Goal: Information Seeking & Learning: Learn about a topic

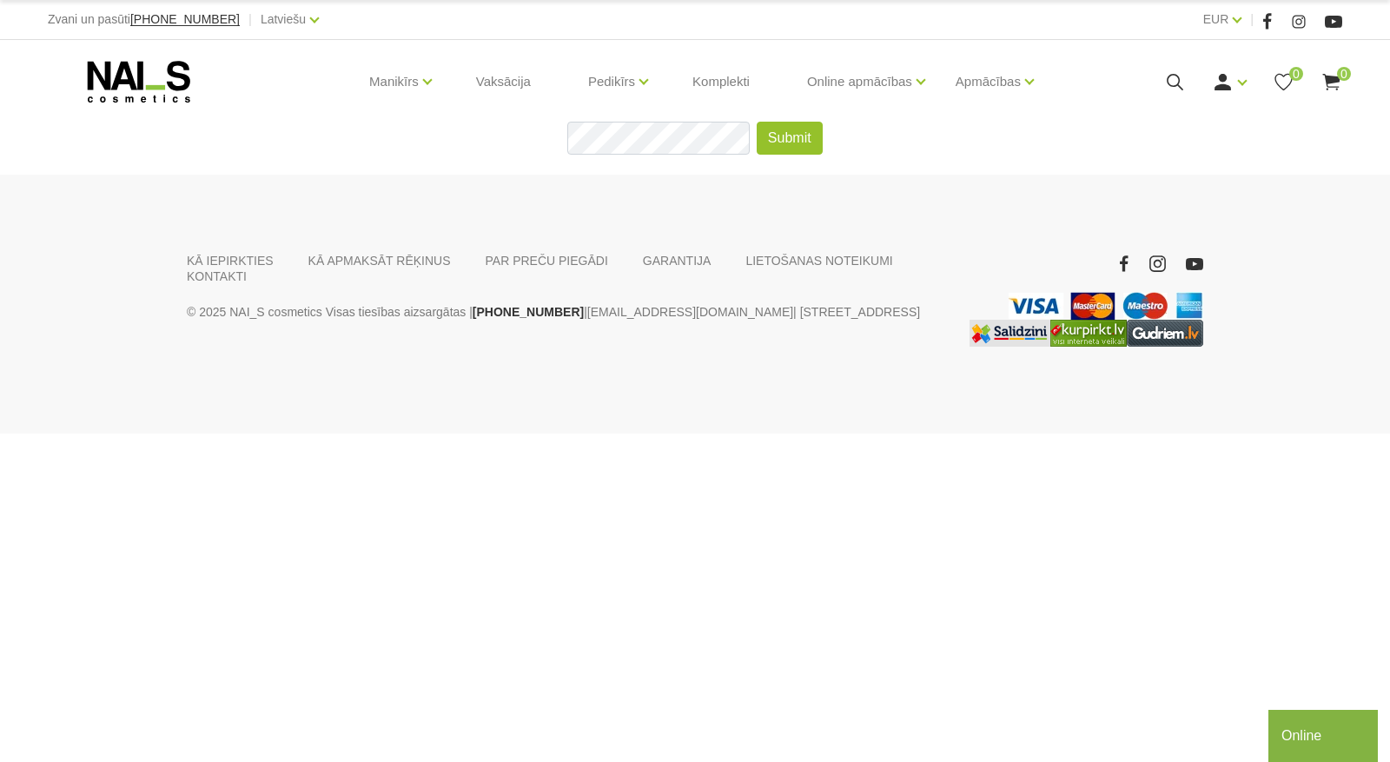
click at [149, 78] on icon at bounding box center [139, 81] width 182 height 43
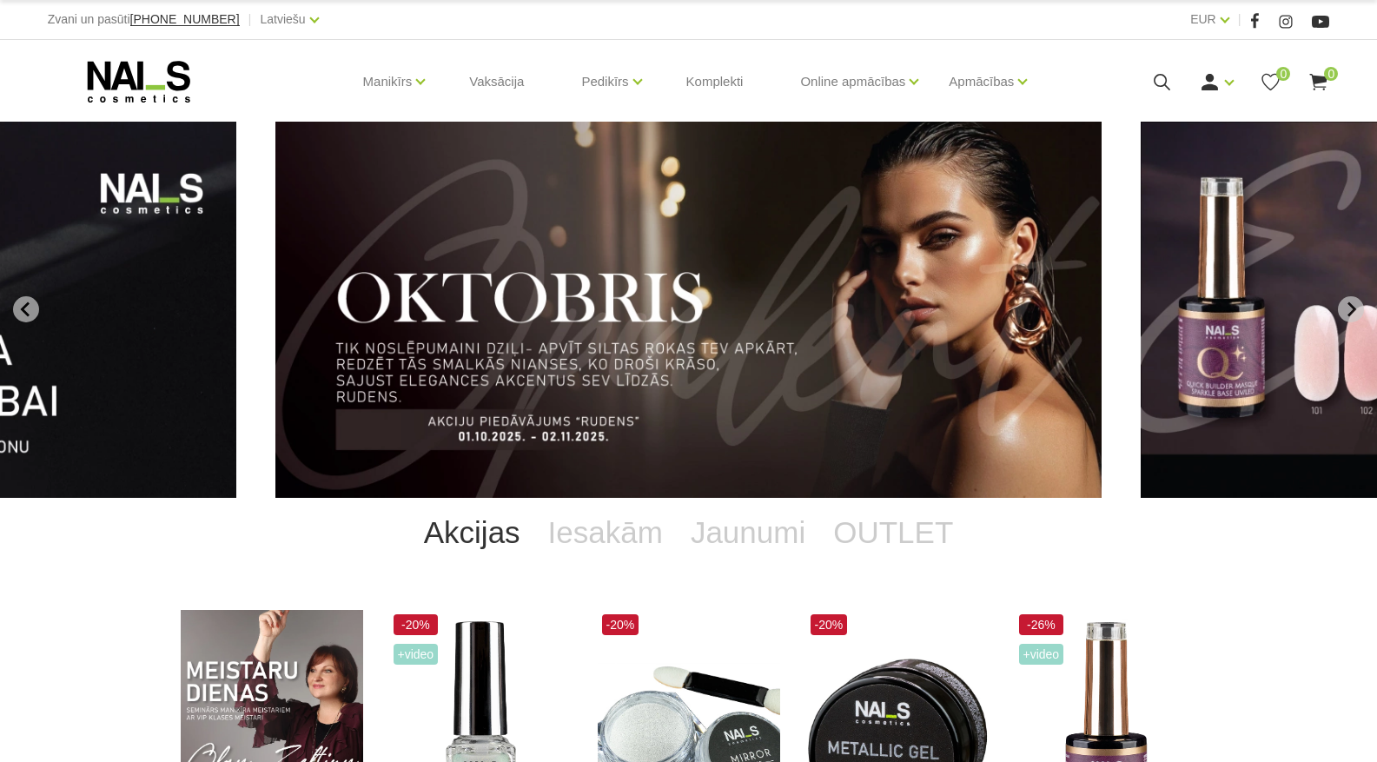
click at [395, 81] on link "Manikīrs" at bounding box center [388, 81] width 50 height 69
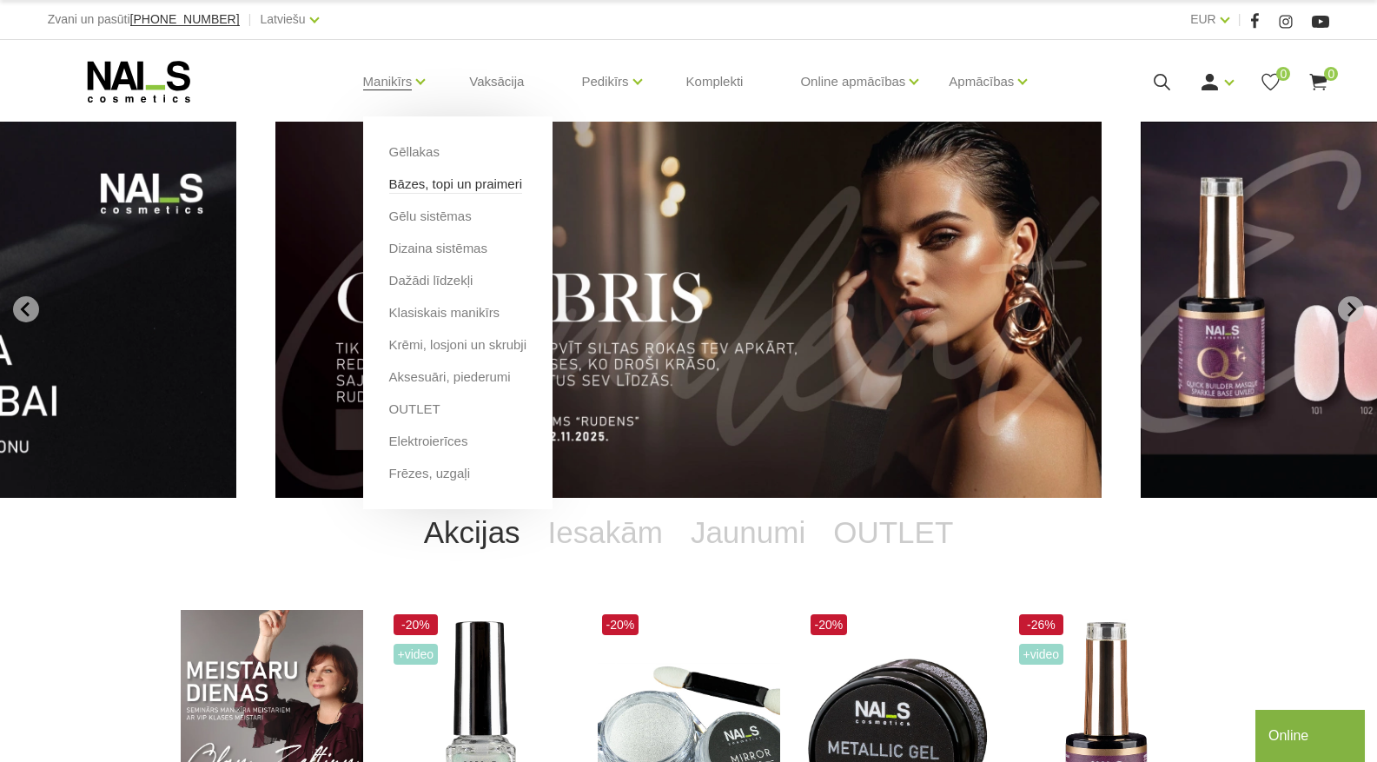
click at [411, 185] on link "Bāzes, topi un praimeri" at bounding box center [455, 184] width 133 height 19
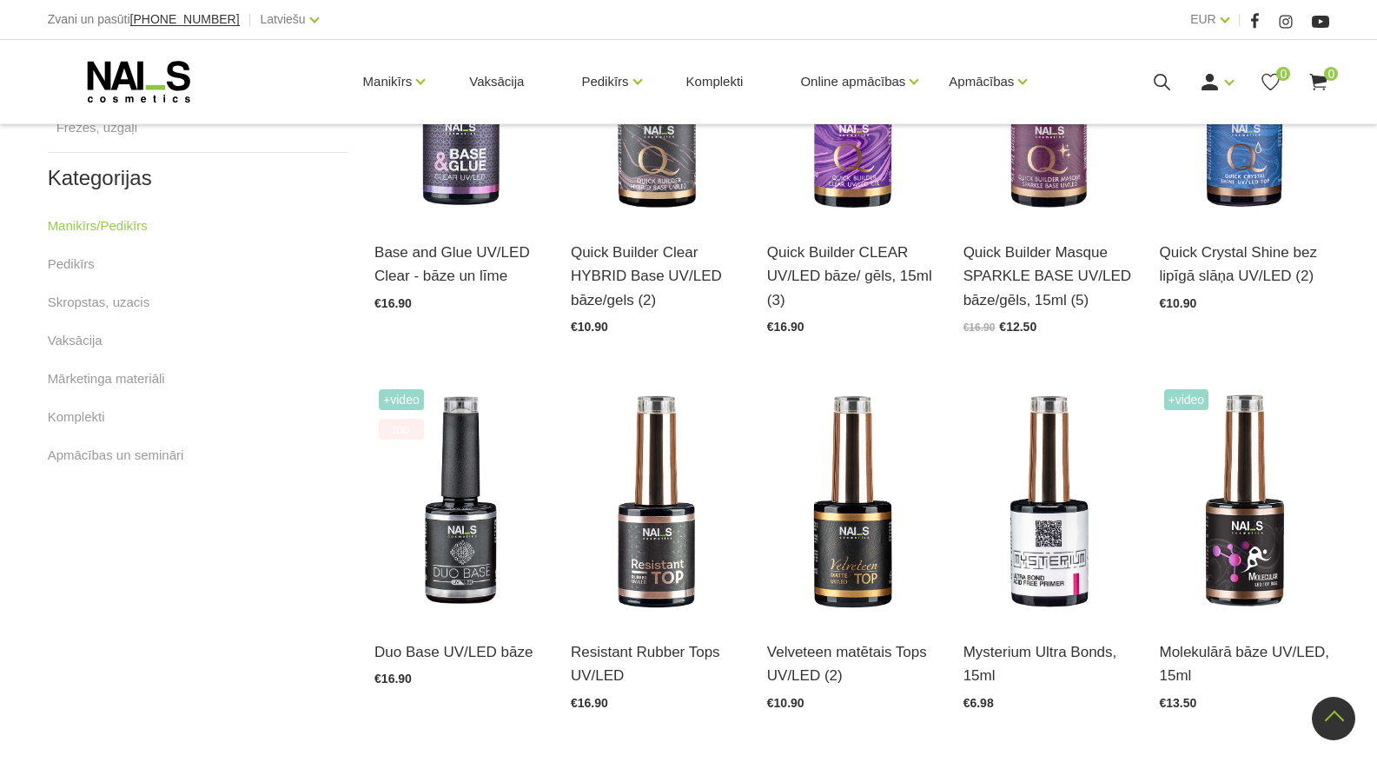
scroll to position [608, 0]
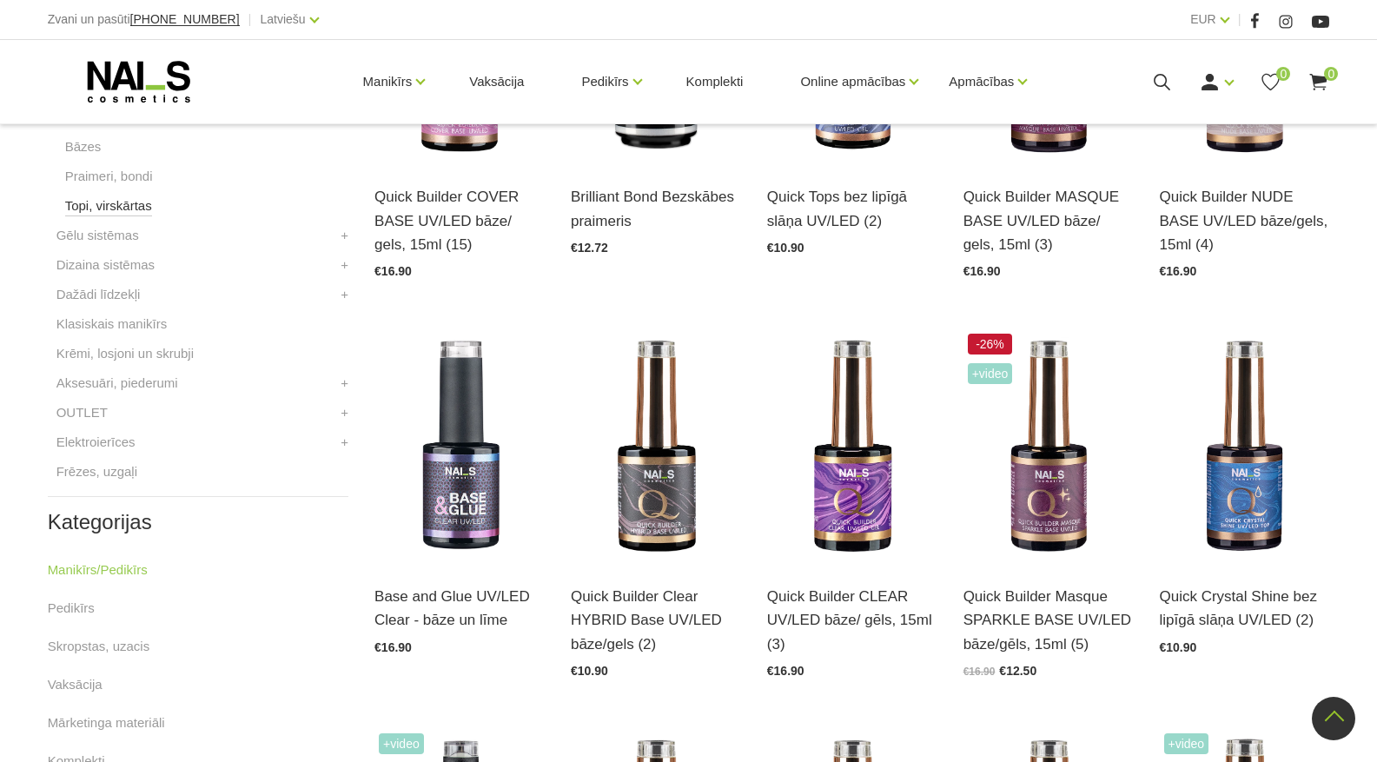
click at [101, 205] on link "Topi, virskārtas" at bounding box center [108, 205] width 87 height 21
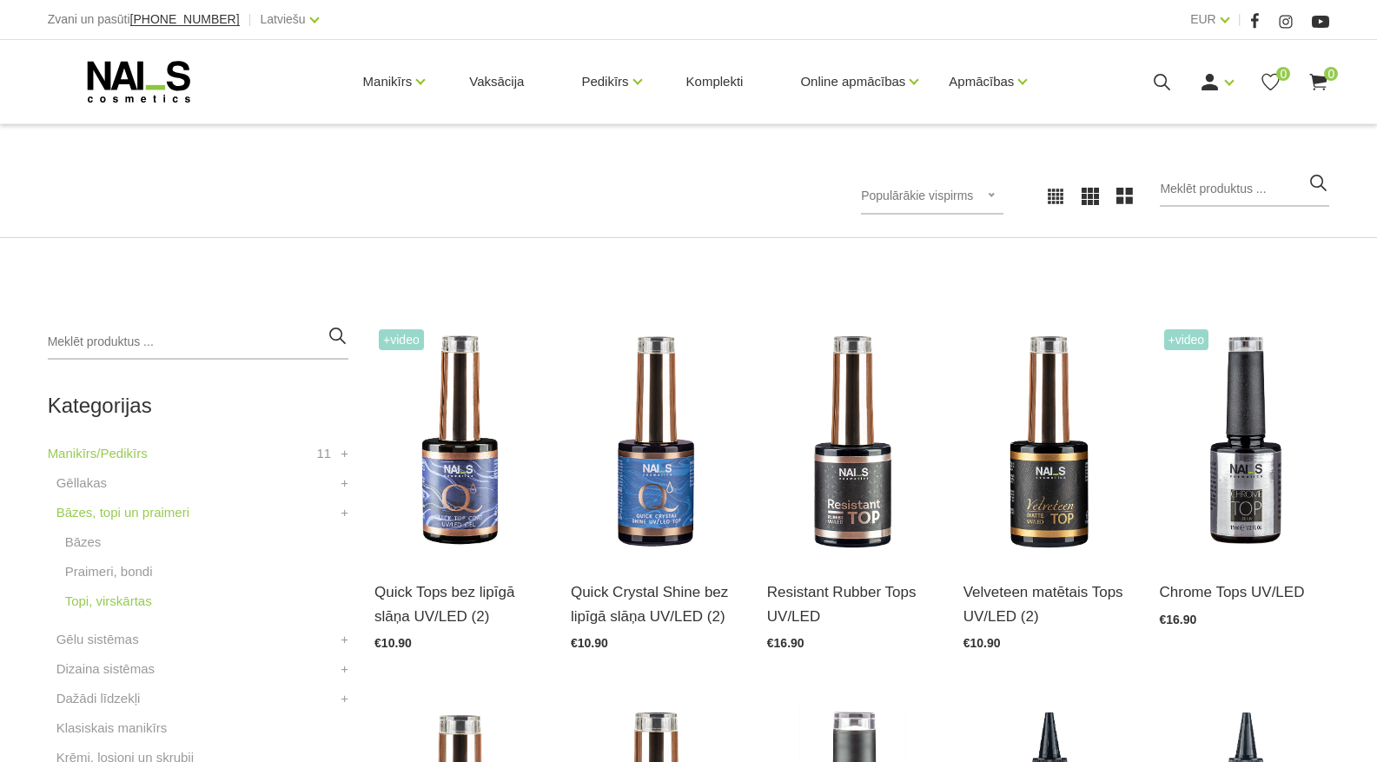
scroll to position [261, 0]
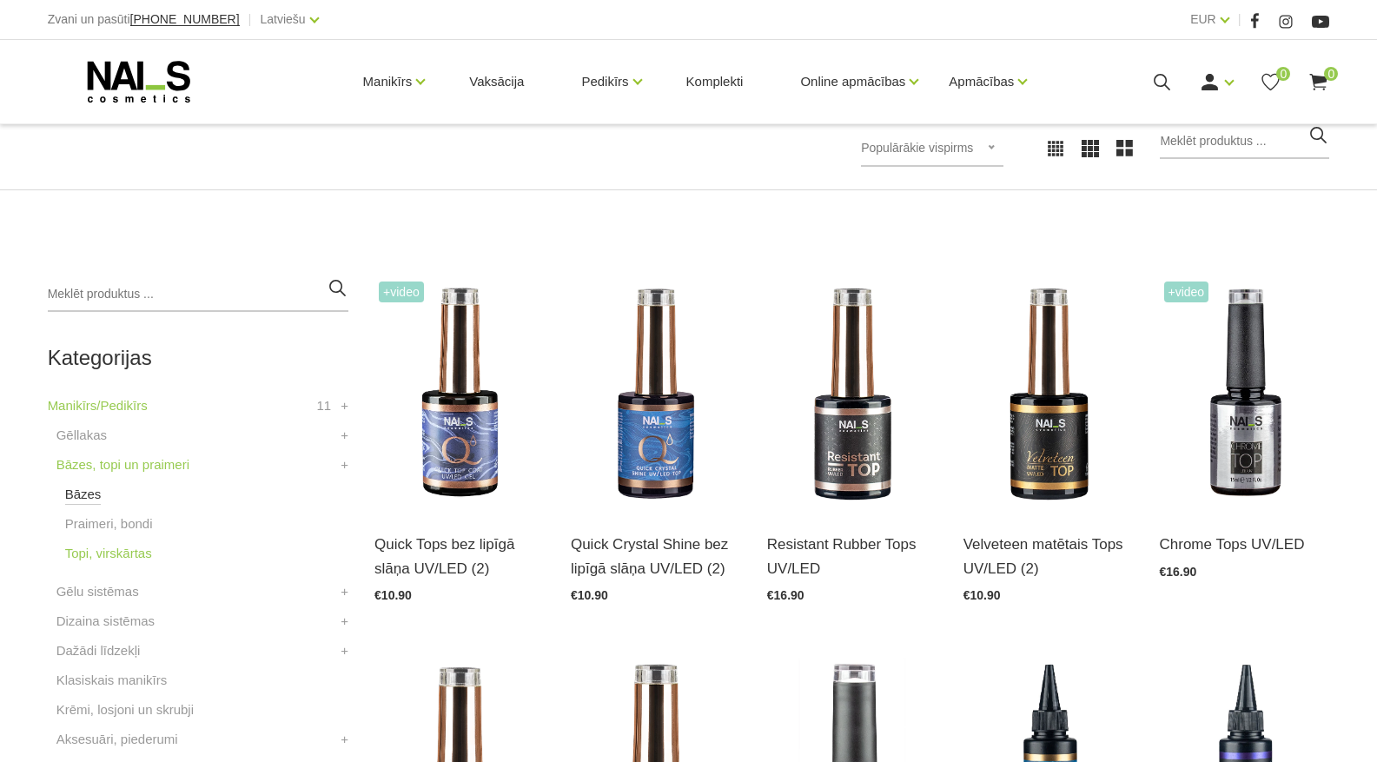
click at [82, 488] on link "Bāzes" at bounding box center [83, 494] width 36 height 21
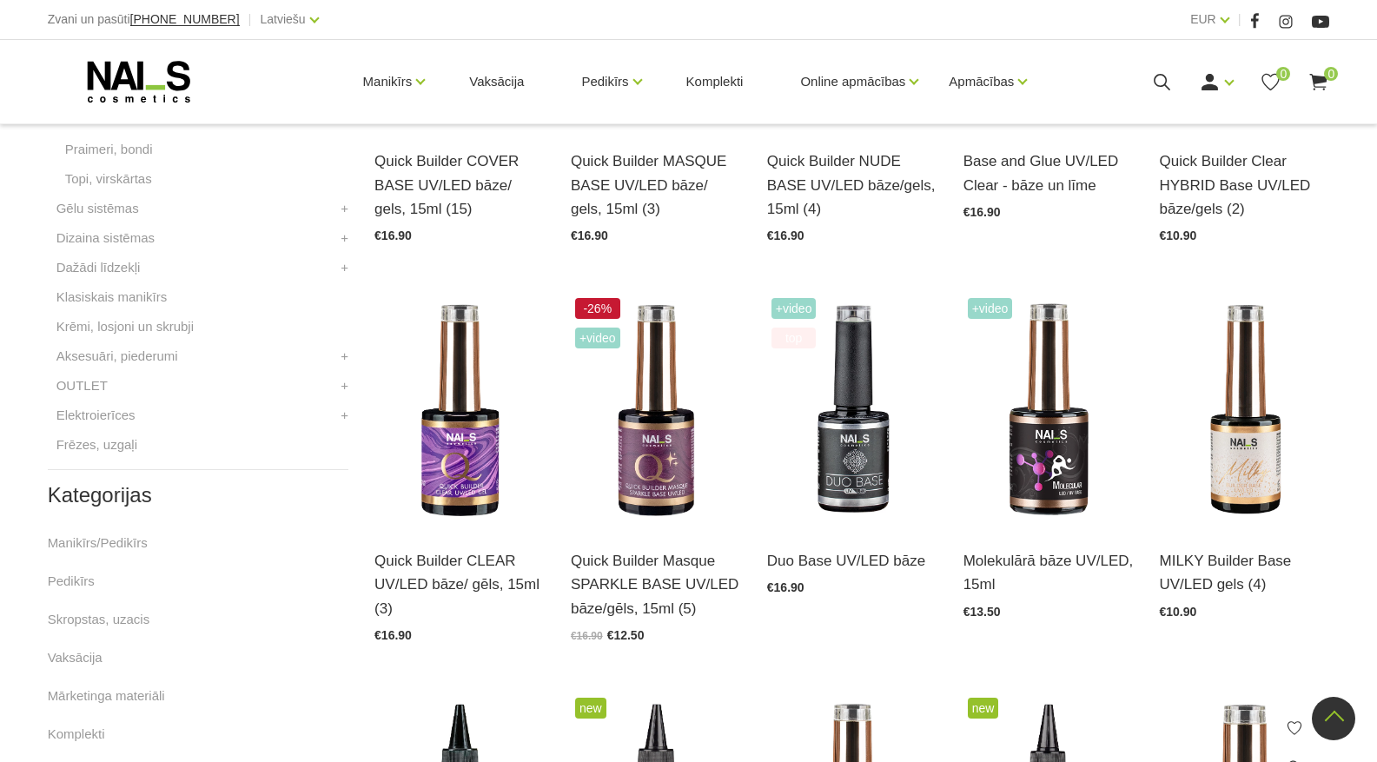
scroll to position [608, 0]
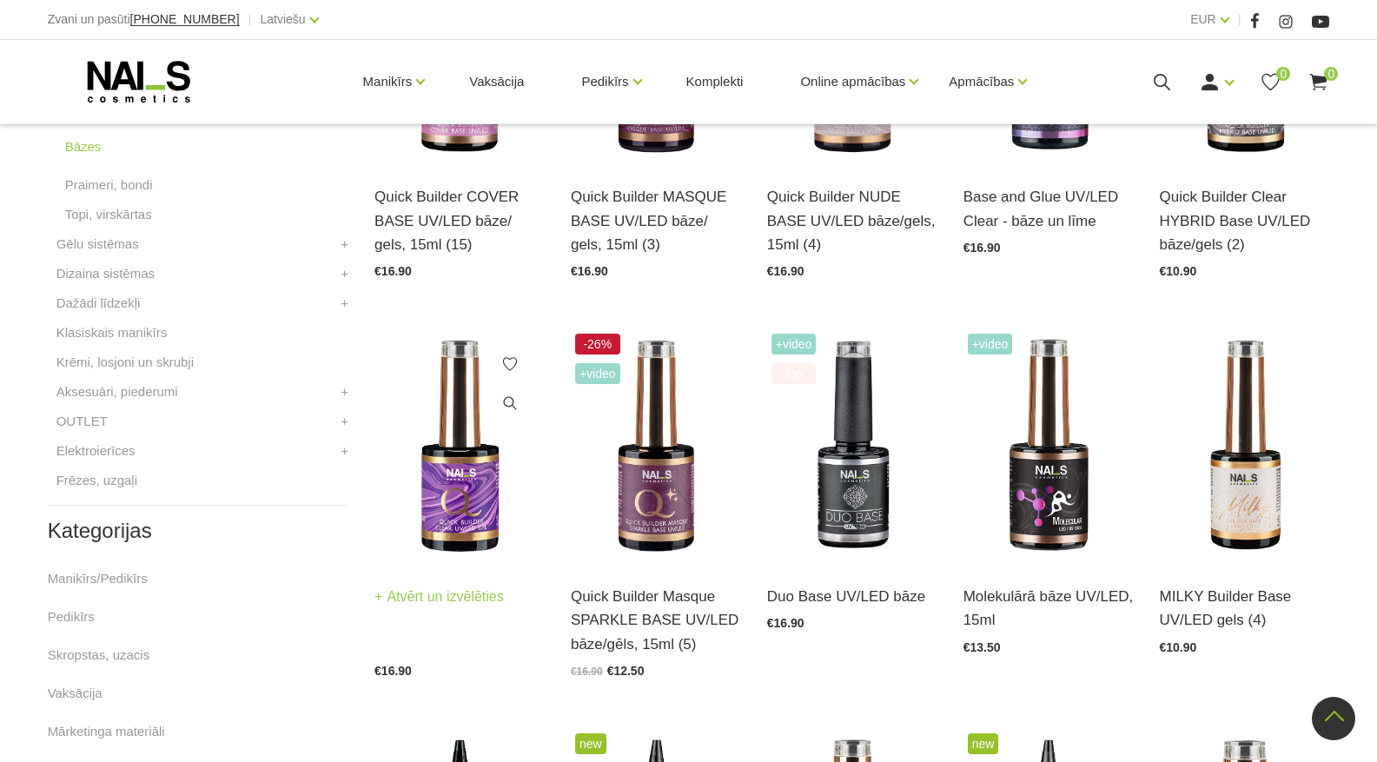
click at [446, 528] on img at bounding box center [459, 446] width 170 height 234
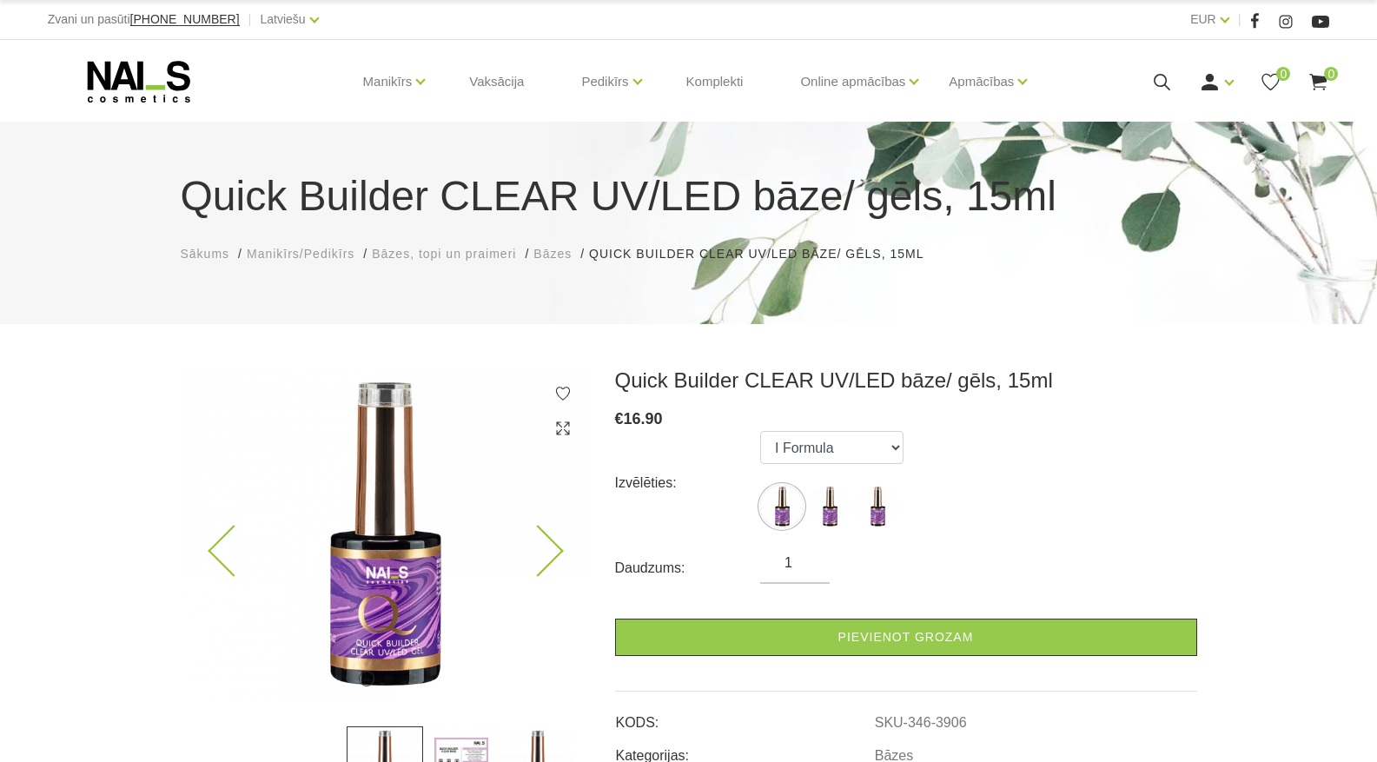
click at [389, 626] on img at bounding box center [385, 533] width 408 height 333
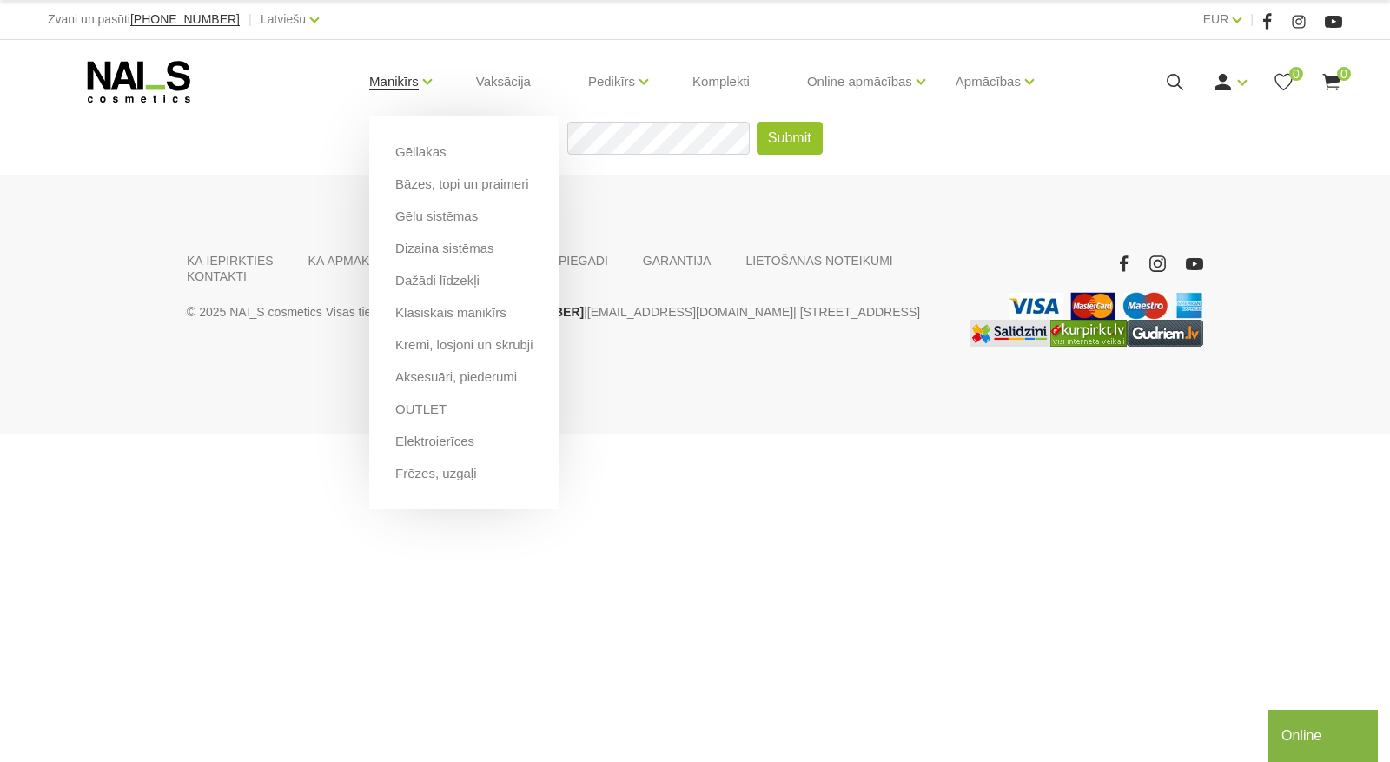
click at [372, 86] on link "Manikīrs" at bounding box center [394, 81] width 50 height 69
click at [439, 216] on link "Gēlu sistēmas" at bounding box center [436, 216] width 83 height 19
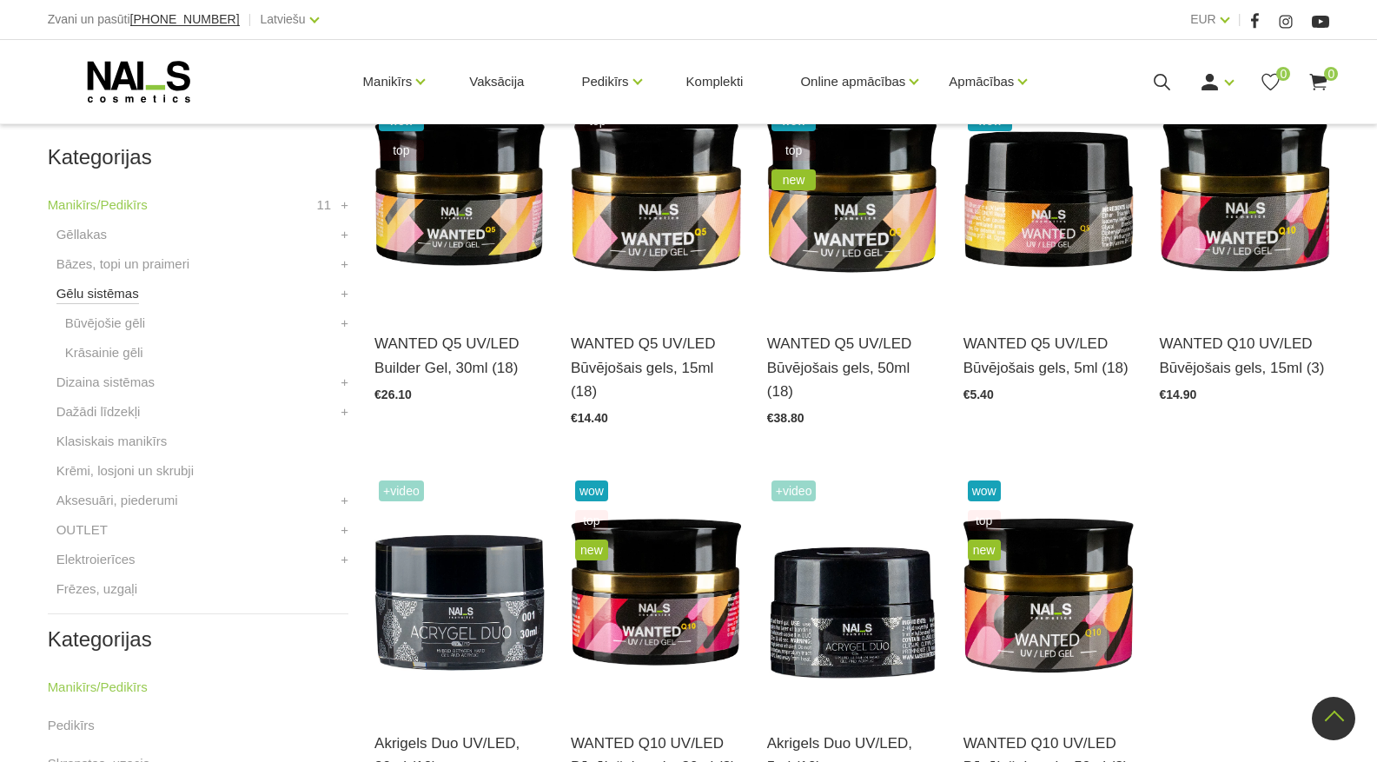
scroll to position [399, 0]
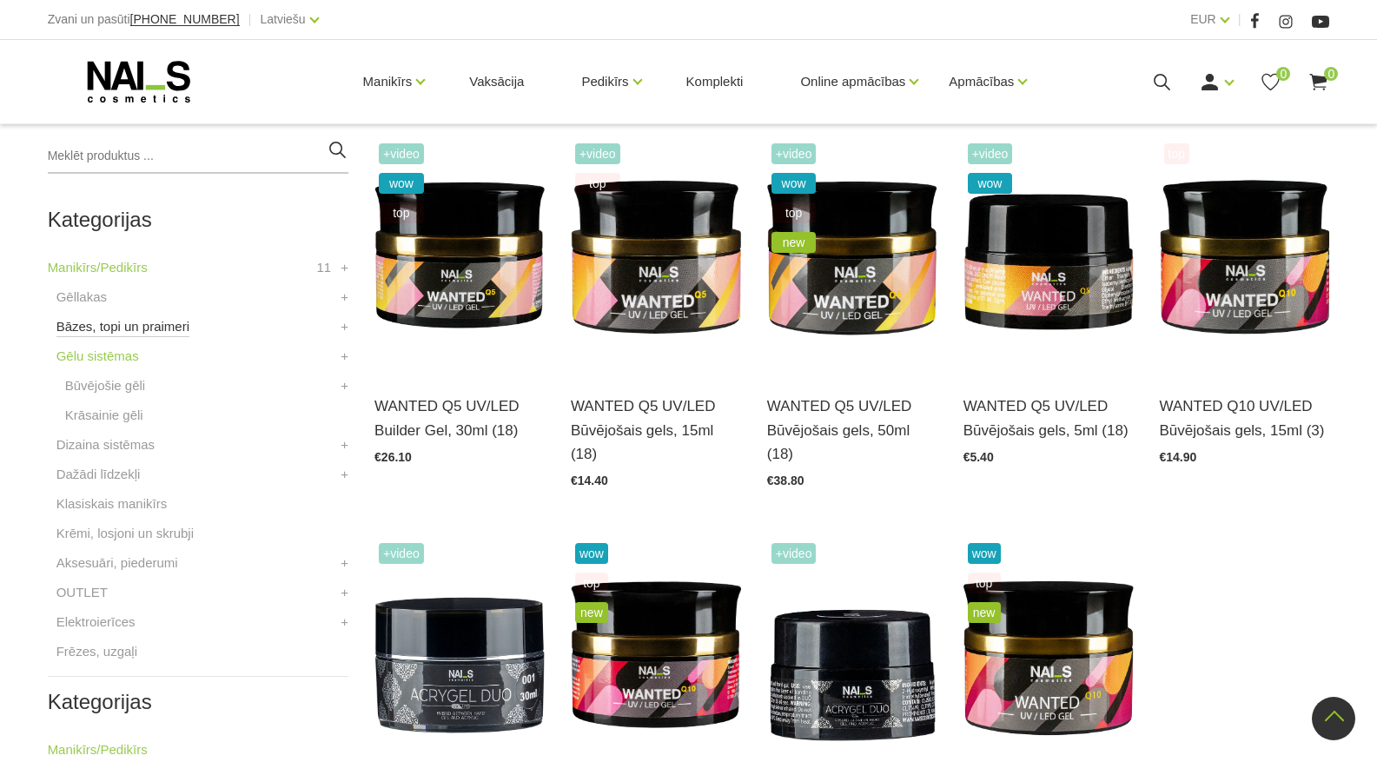
click at [130, 329] on link "Bāzes, topi un praimeri" at bounding box center [122, 326] width 133 height 21
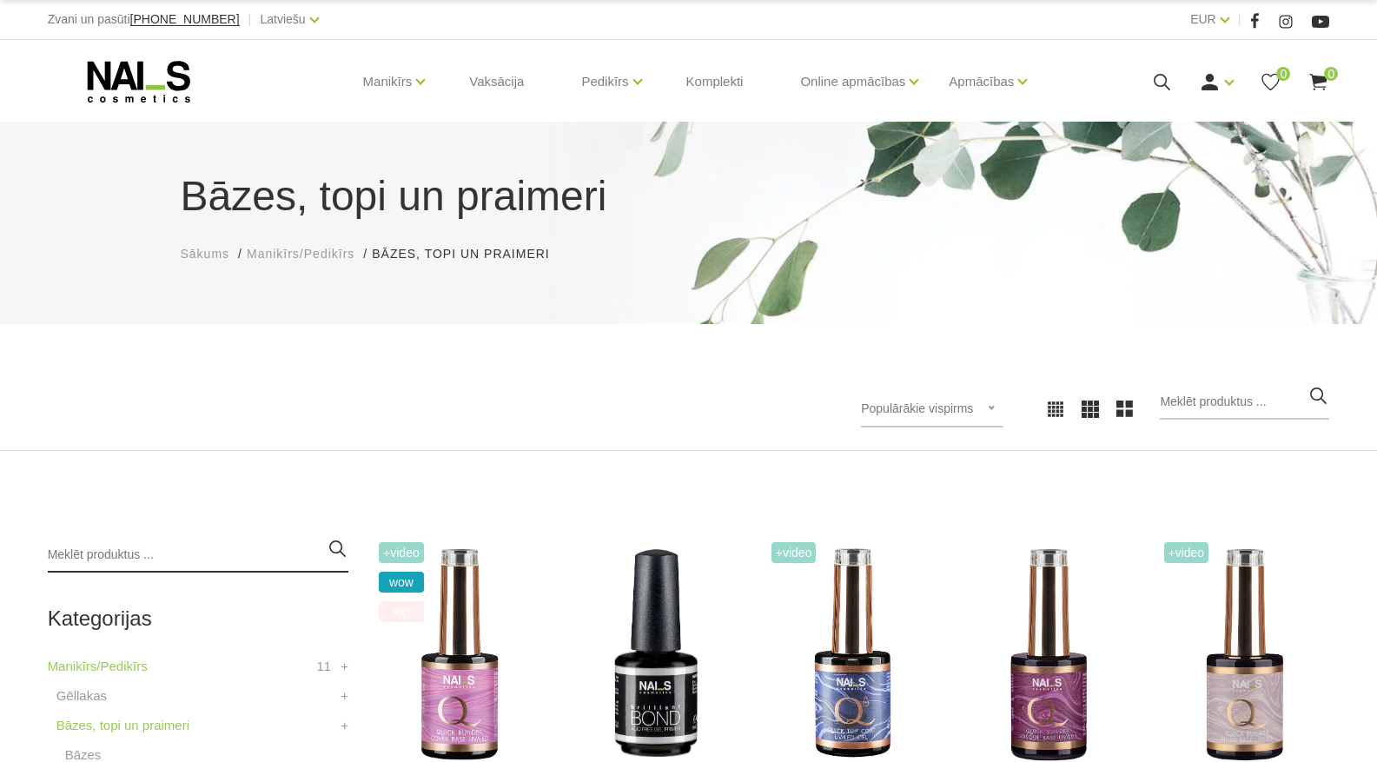
drag, startPoint x: 162, startPoint y: 525, endPoint x: 162, endPoint y: 551, distance: 26.1
click at [161, 552] on input "search" at bounding box center [198, 555] width 301 height 35
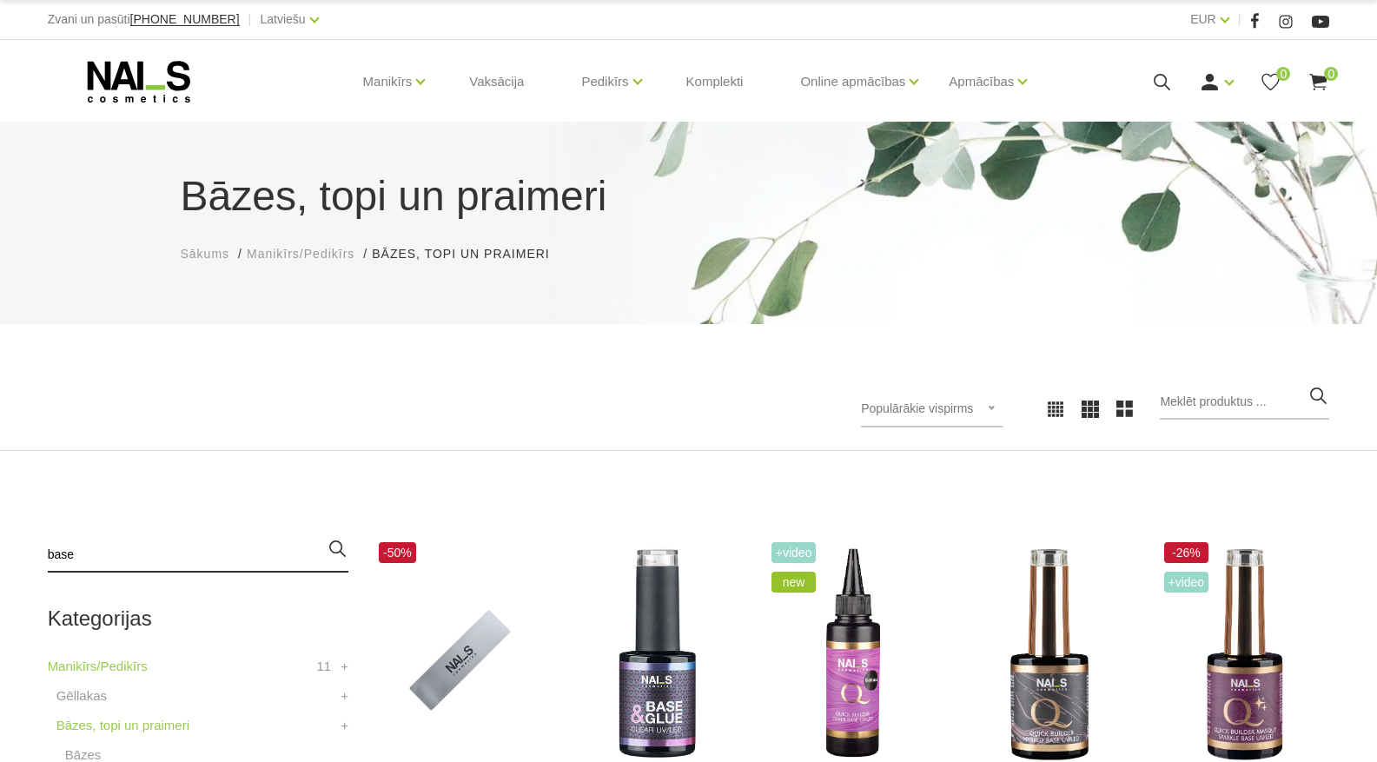
type input "base"
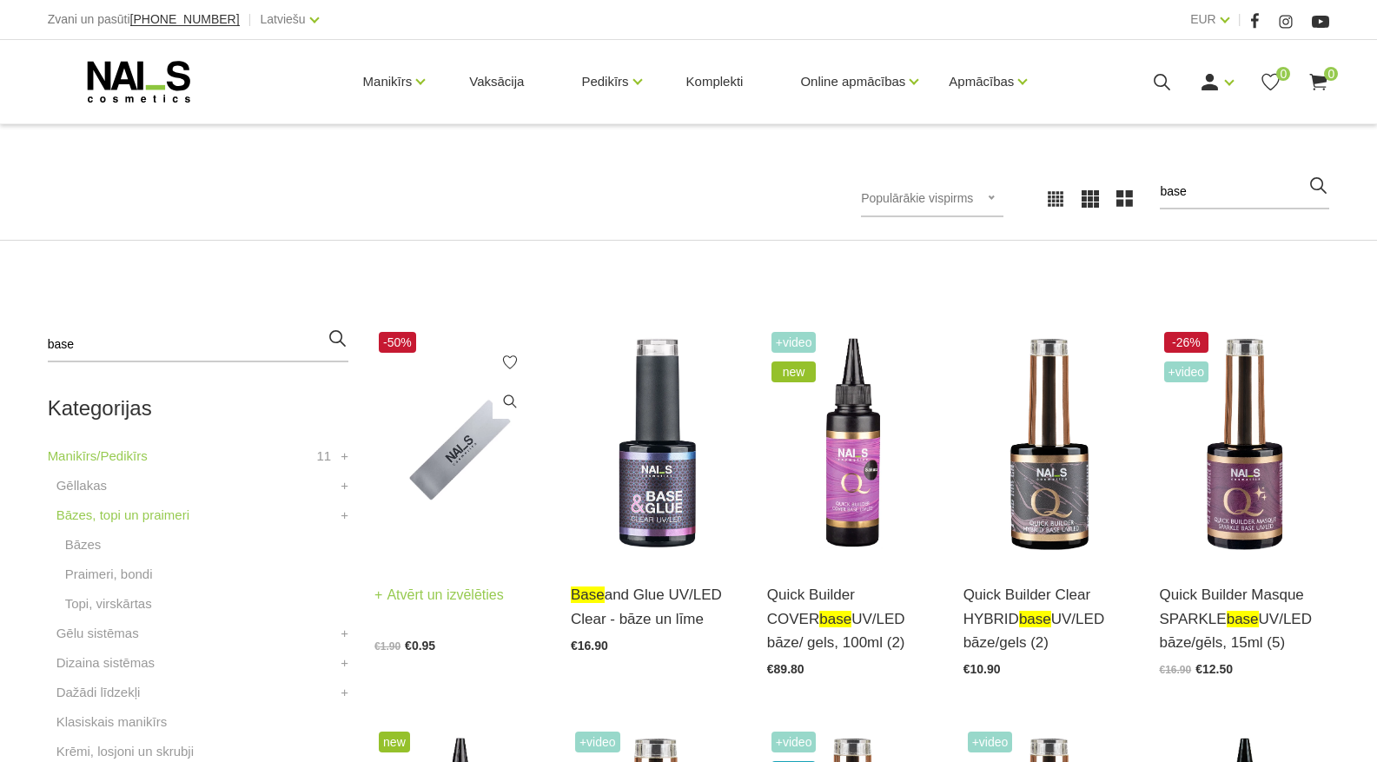
scroll to position [347, 0]
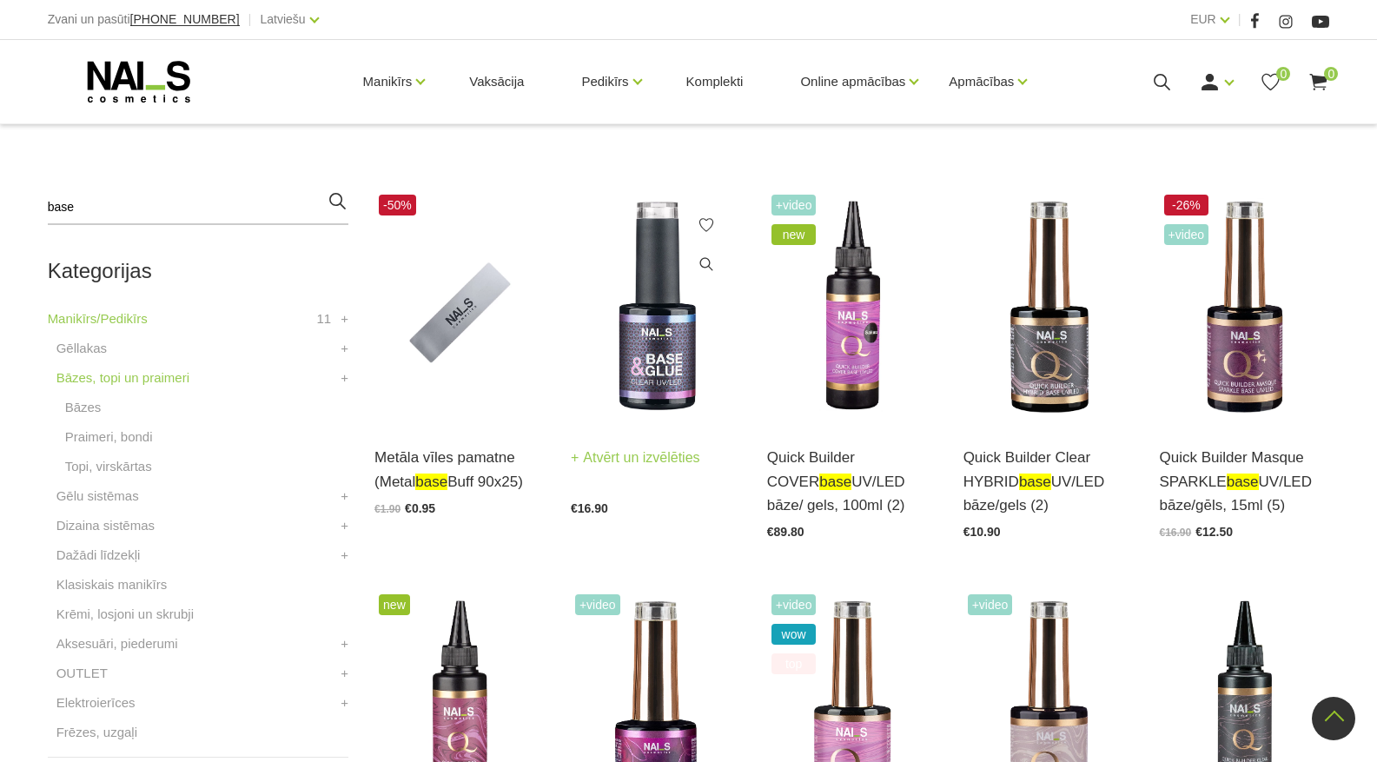
click at [659, 360] on img at bounding box center [656, 307] width 170 height 234
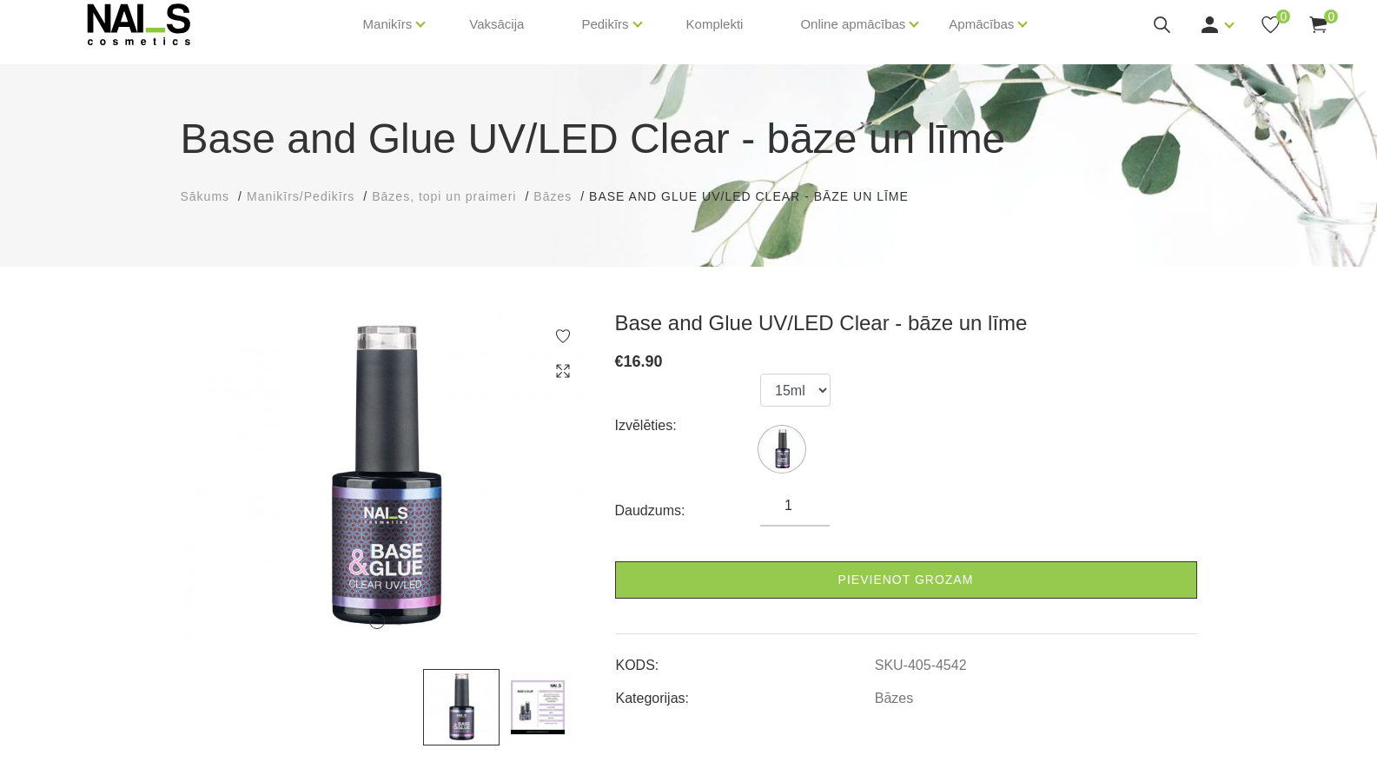
scroll to position [434, 0]
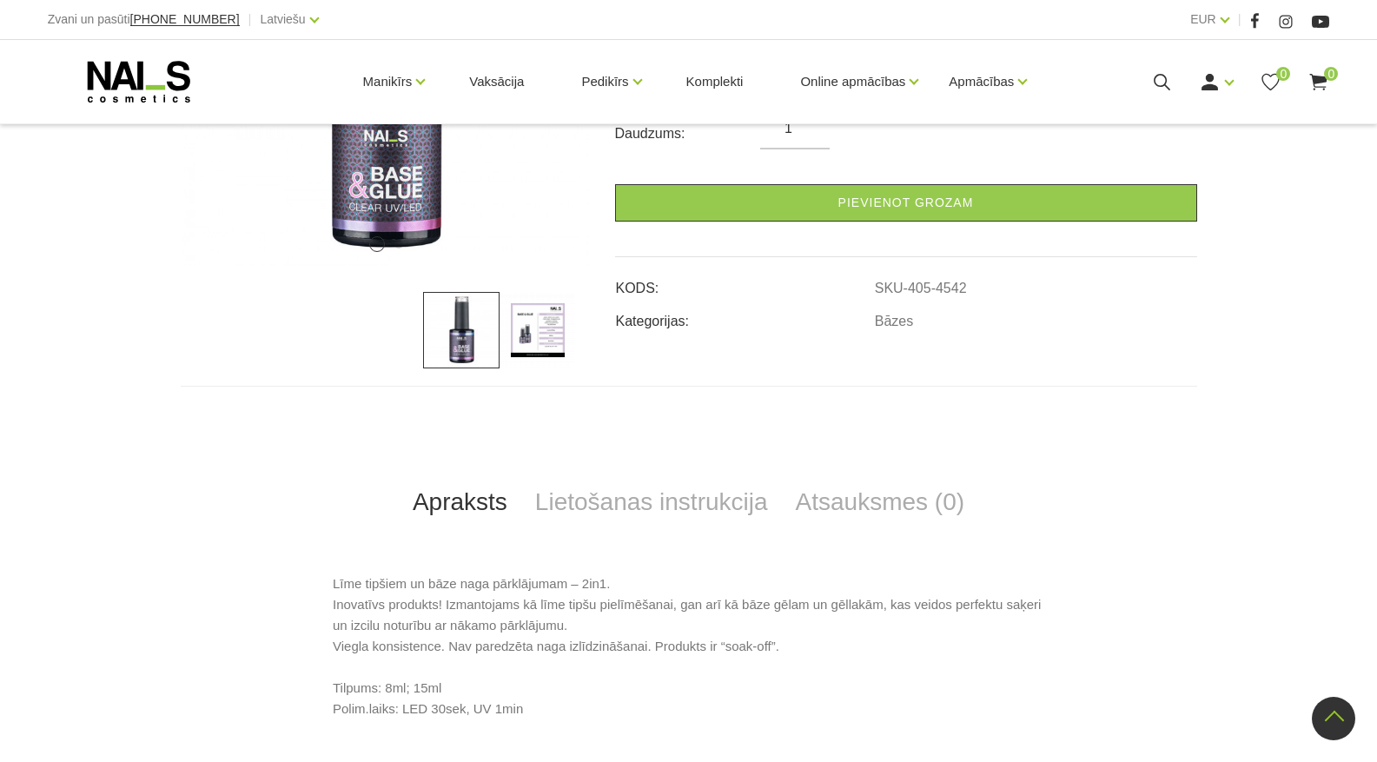
click at [535, 339] on img at bounding box center [537, 330] width 76 height 76
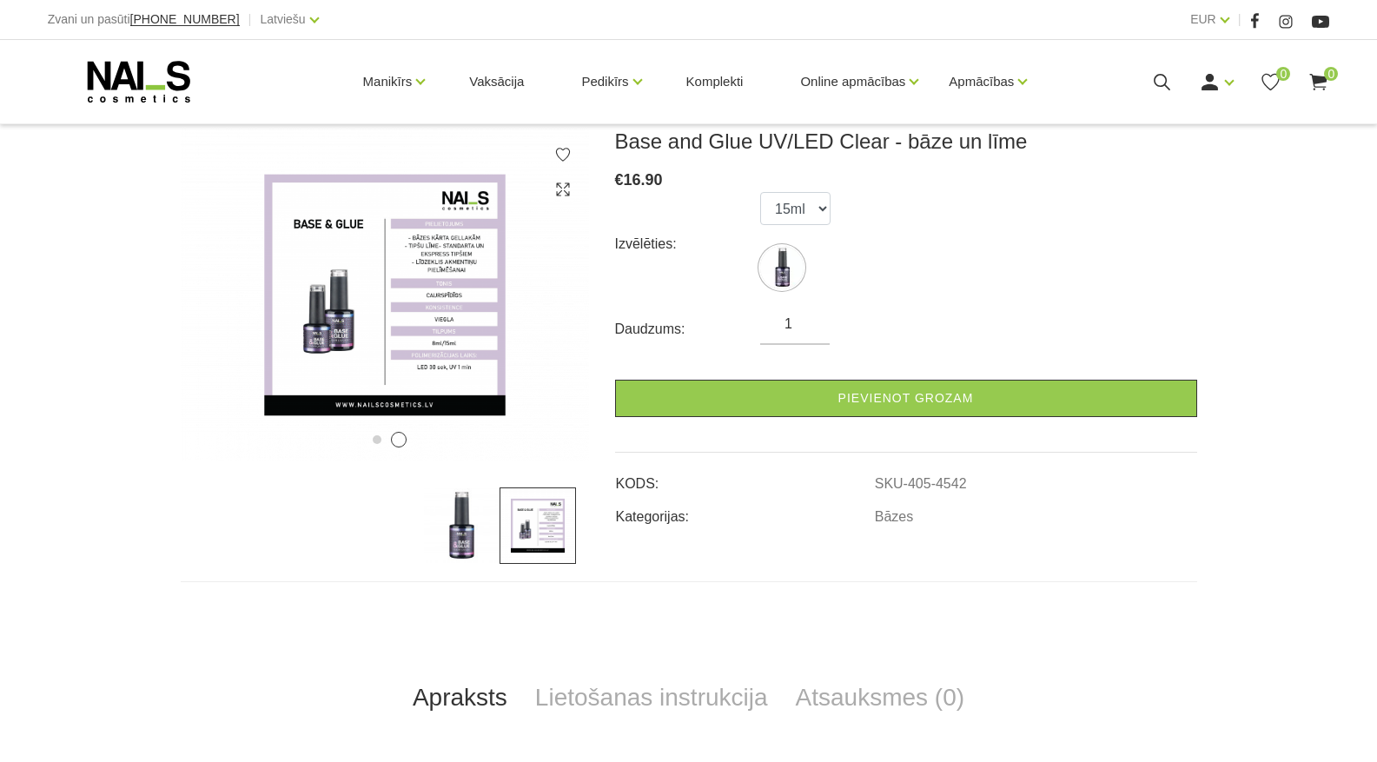
scroll to position [261, 0]
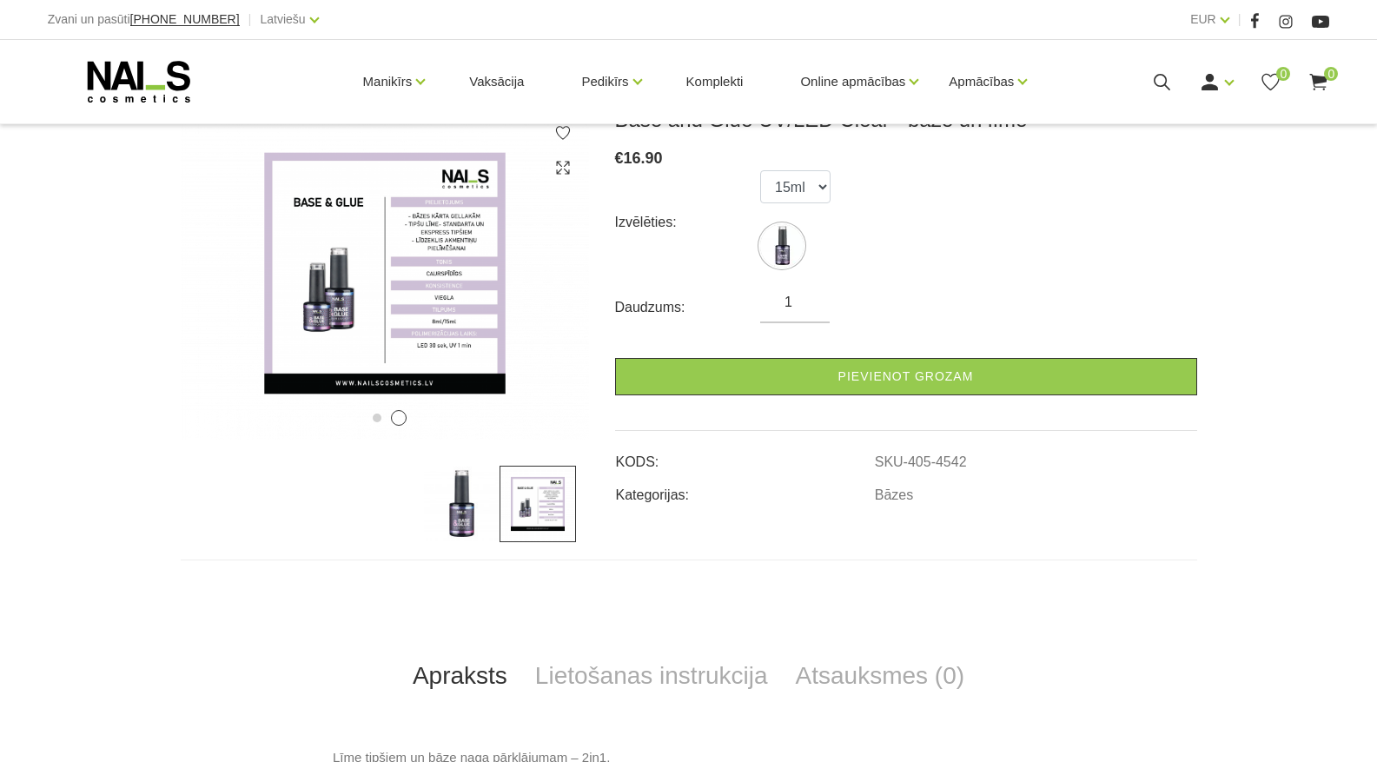
click at [468, 514] on img at bounding box center [461, 504] width 76 height 76
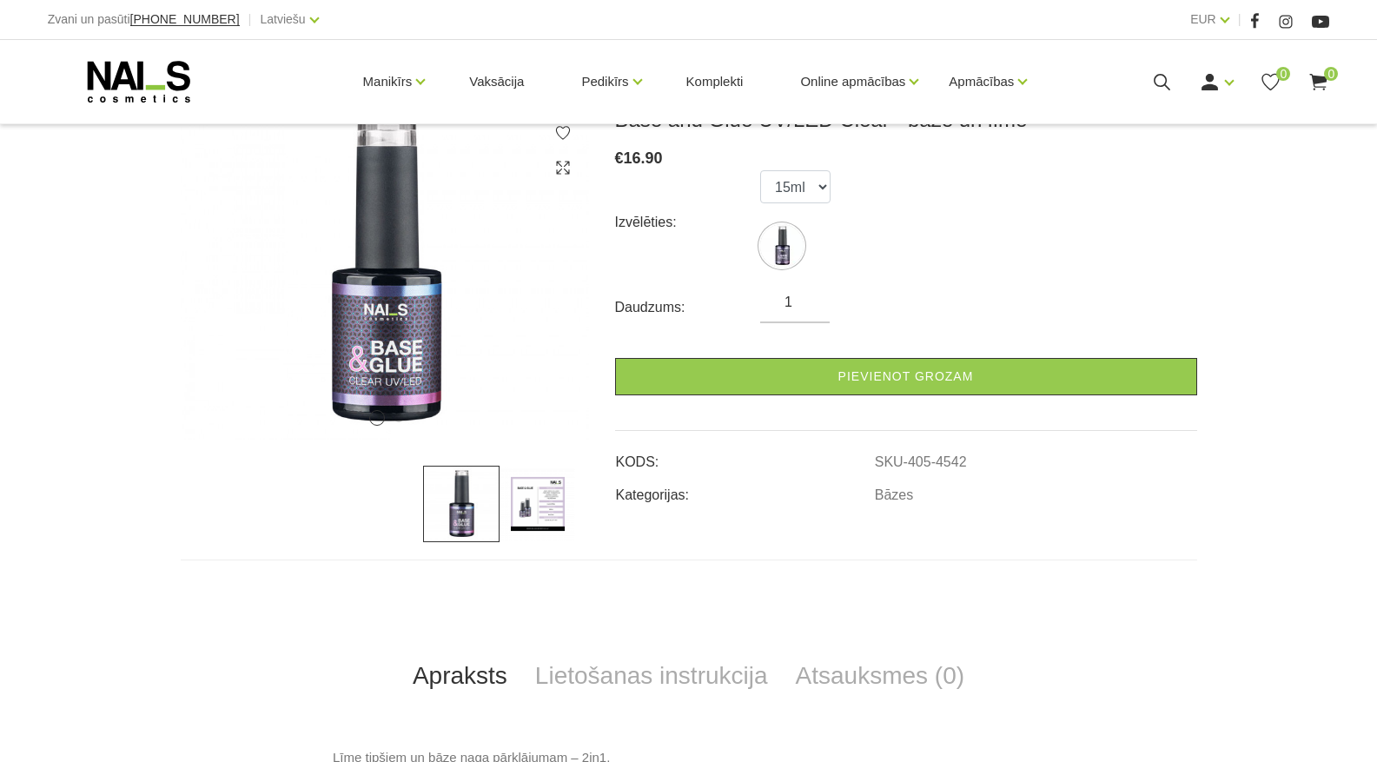
click at [546, 517] on img at bounding box center [537, 504] width 76 height 76
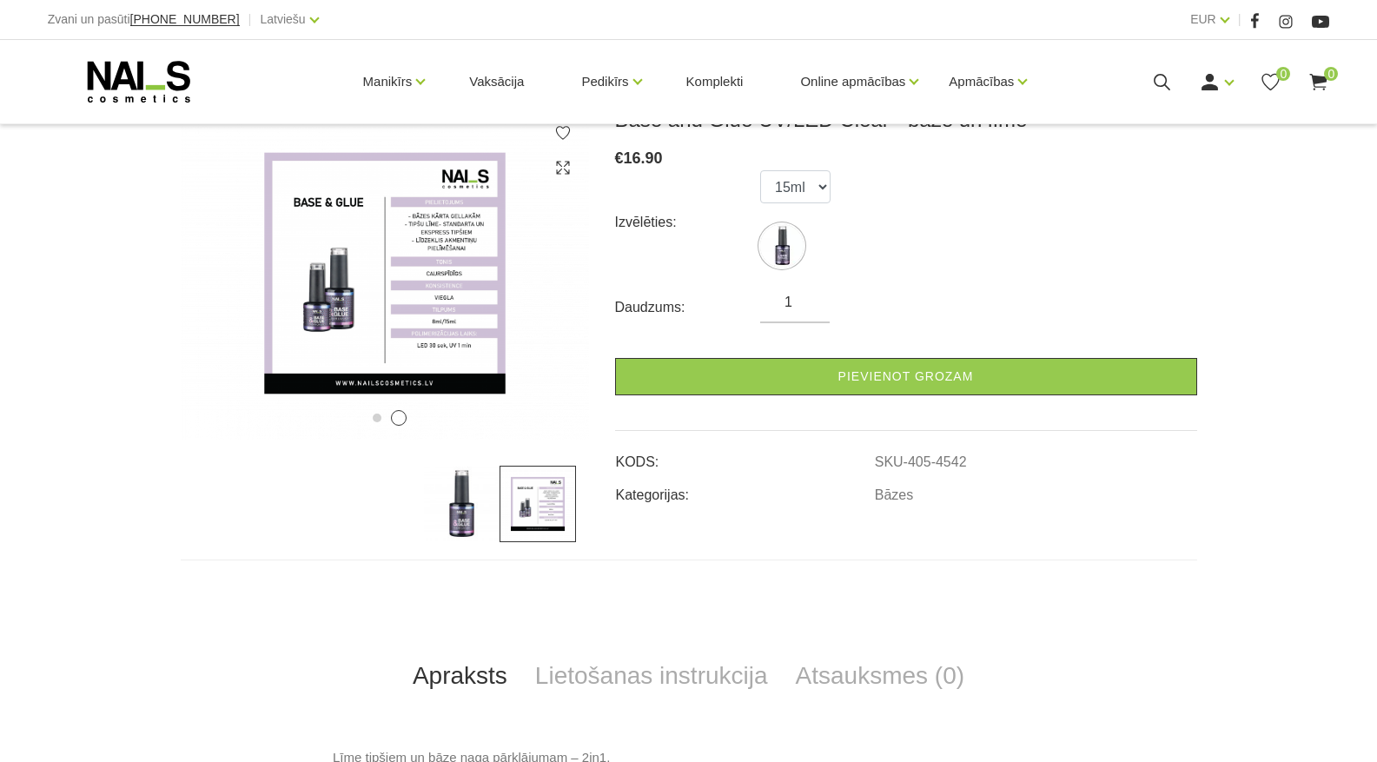
click at [475, 504] on img at bounding box center [461, 504] width 76 height 76
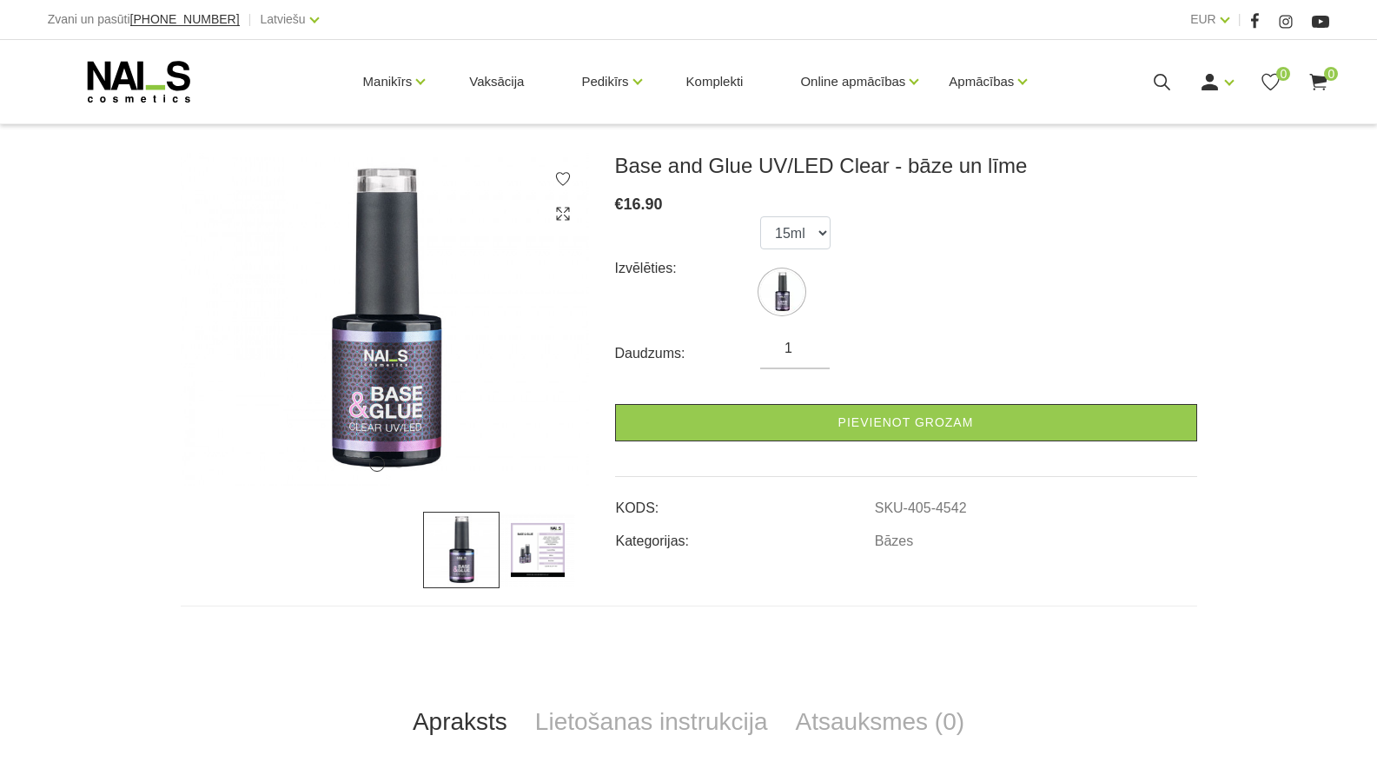
scroll to position [174, 0]
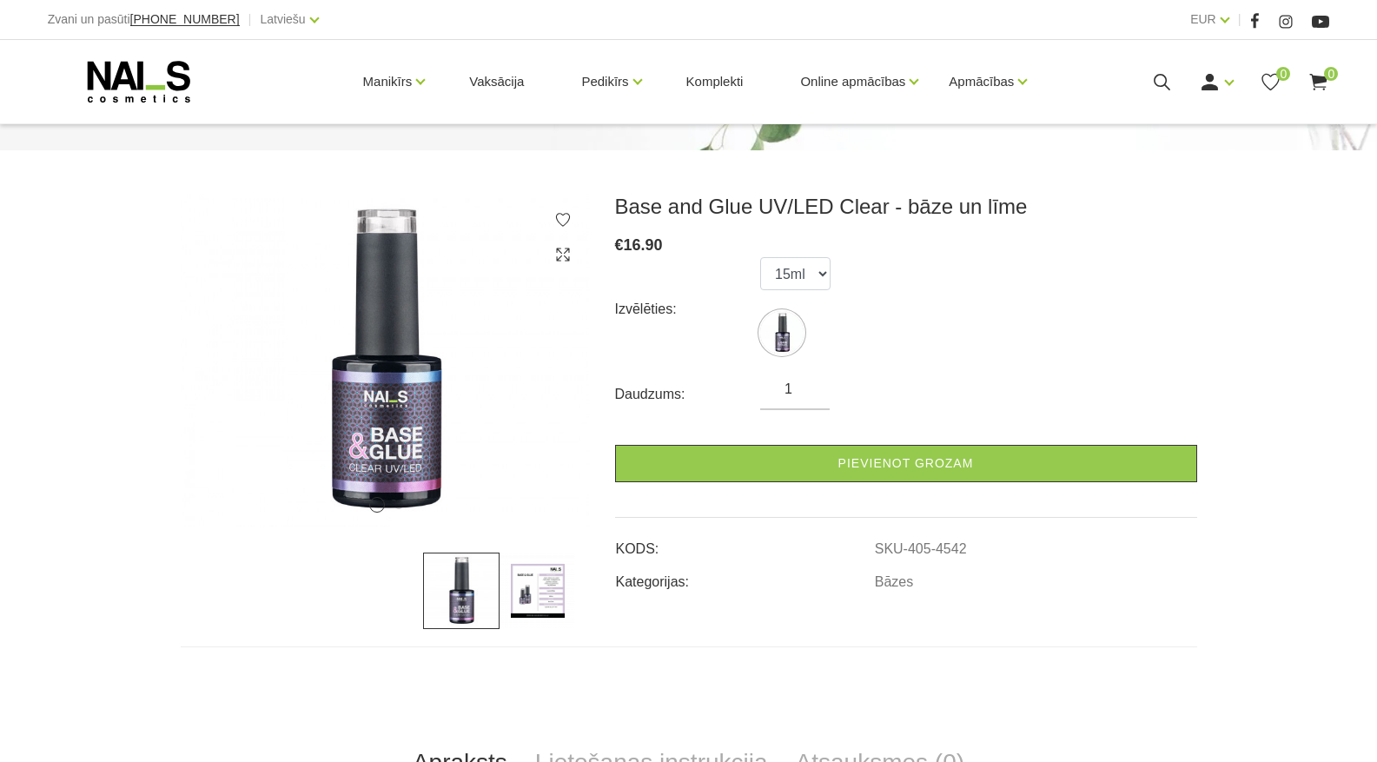
click at [533, 593] on img at bounding box center [537, 590] width 76 height 76
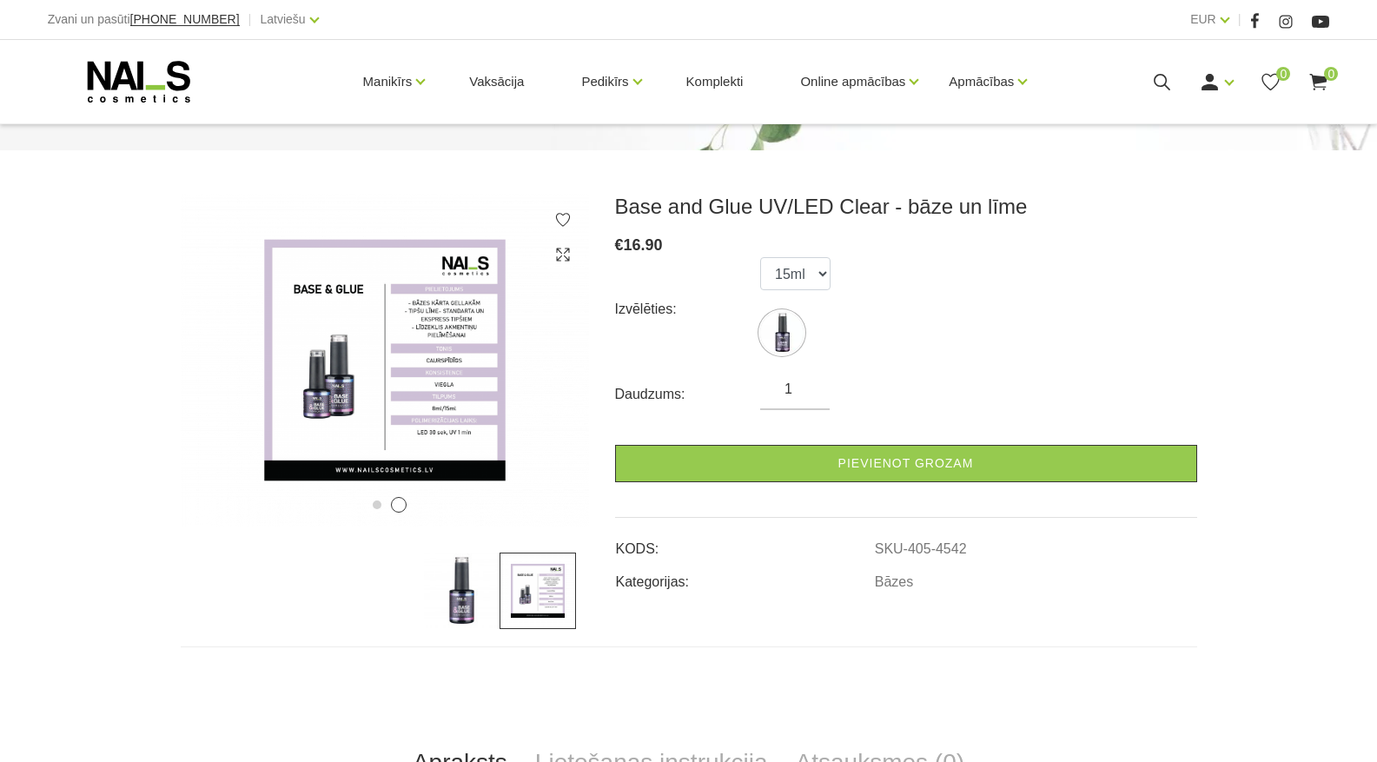
click at [479, 595] on img at bounding box center [461, 590] width 76 height 76
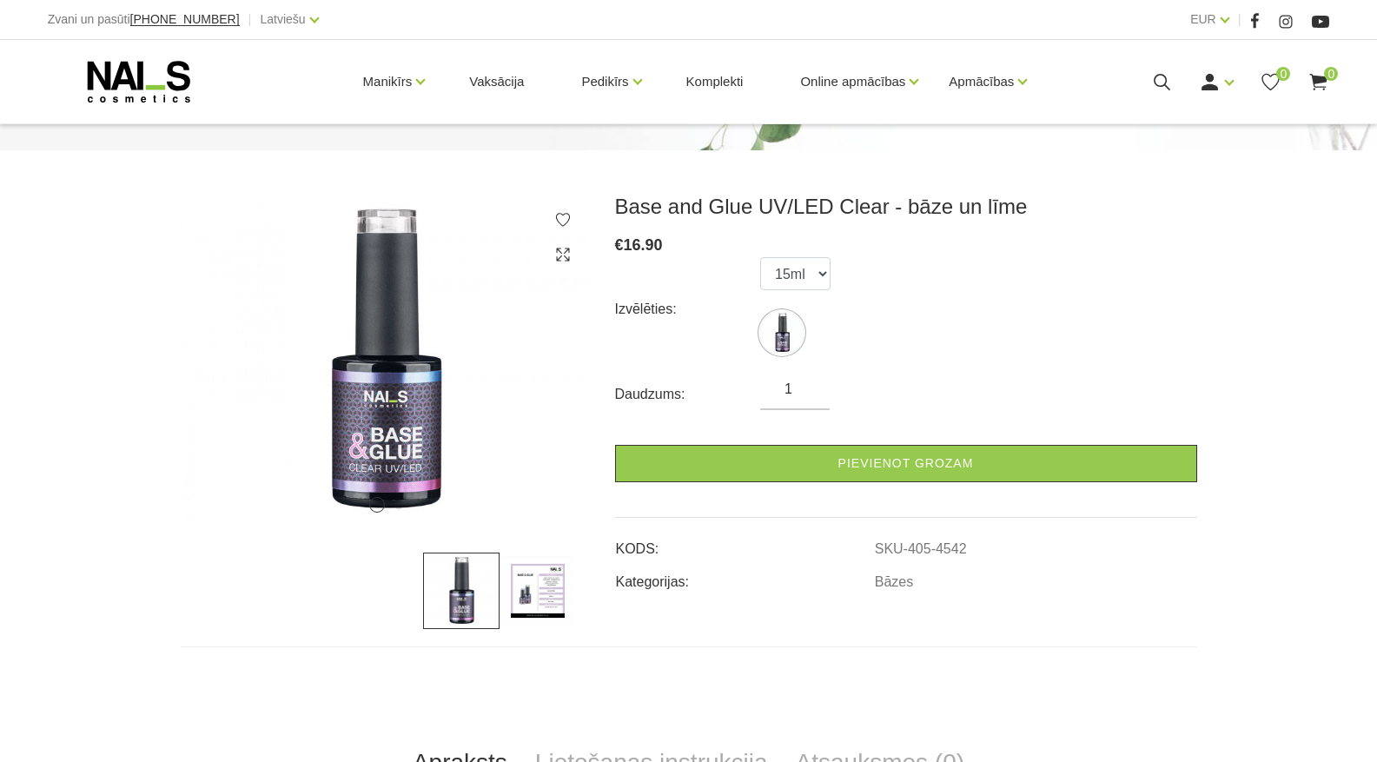
click at [545, 610] on img at bounding box center [537, 590] width 76 height 76
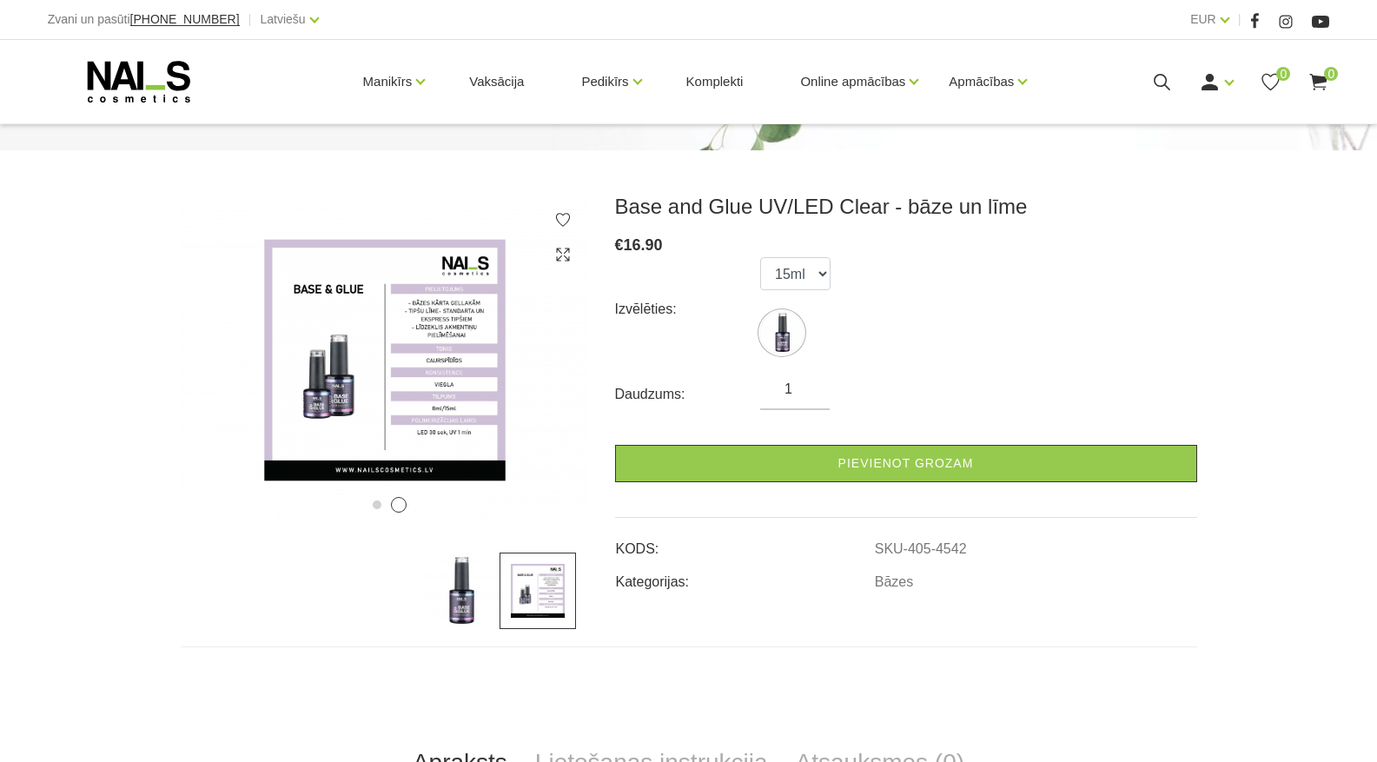
click at [462, 566] on img at bounding box center [461, 590] width 76 height 76
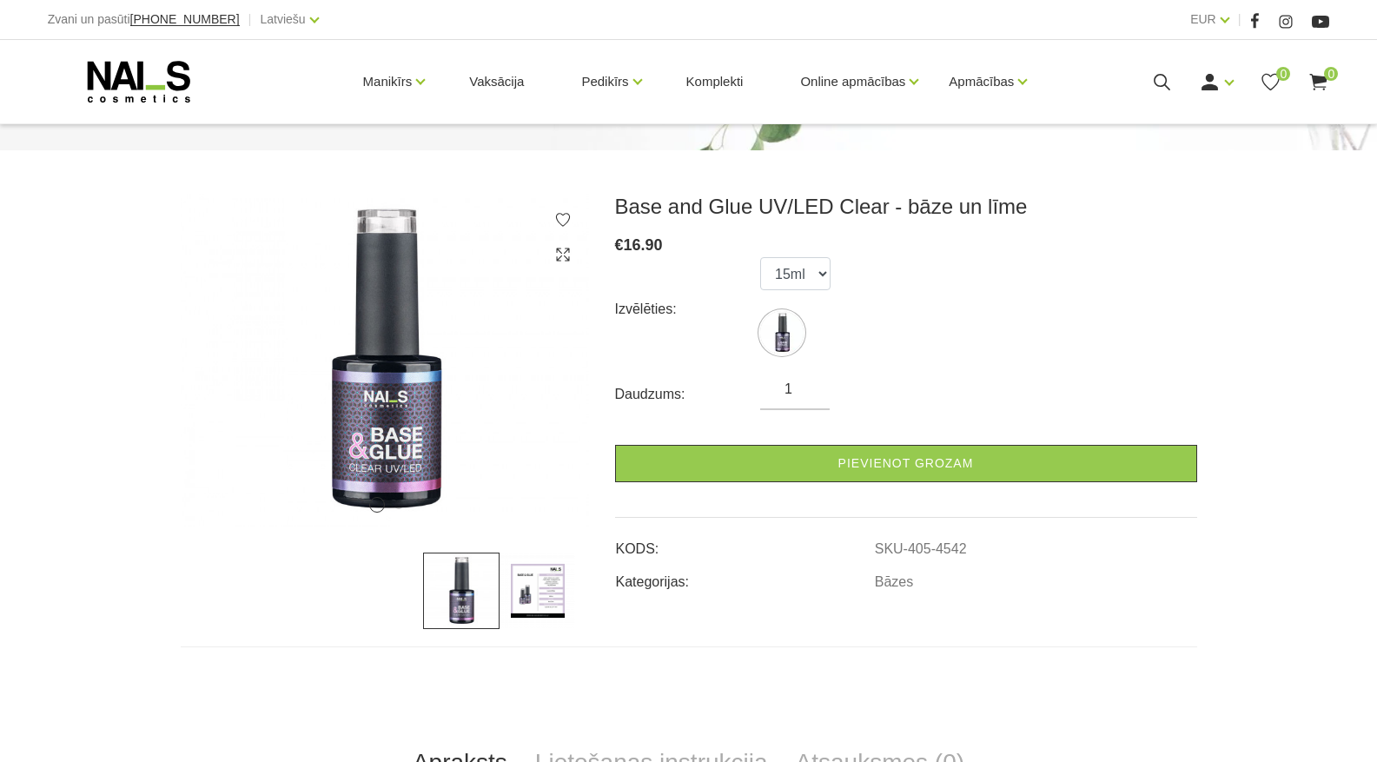
click at [544, 585] on img at bounding box center [537, 590] width 76 height 76
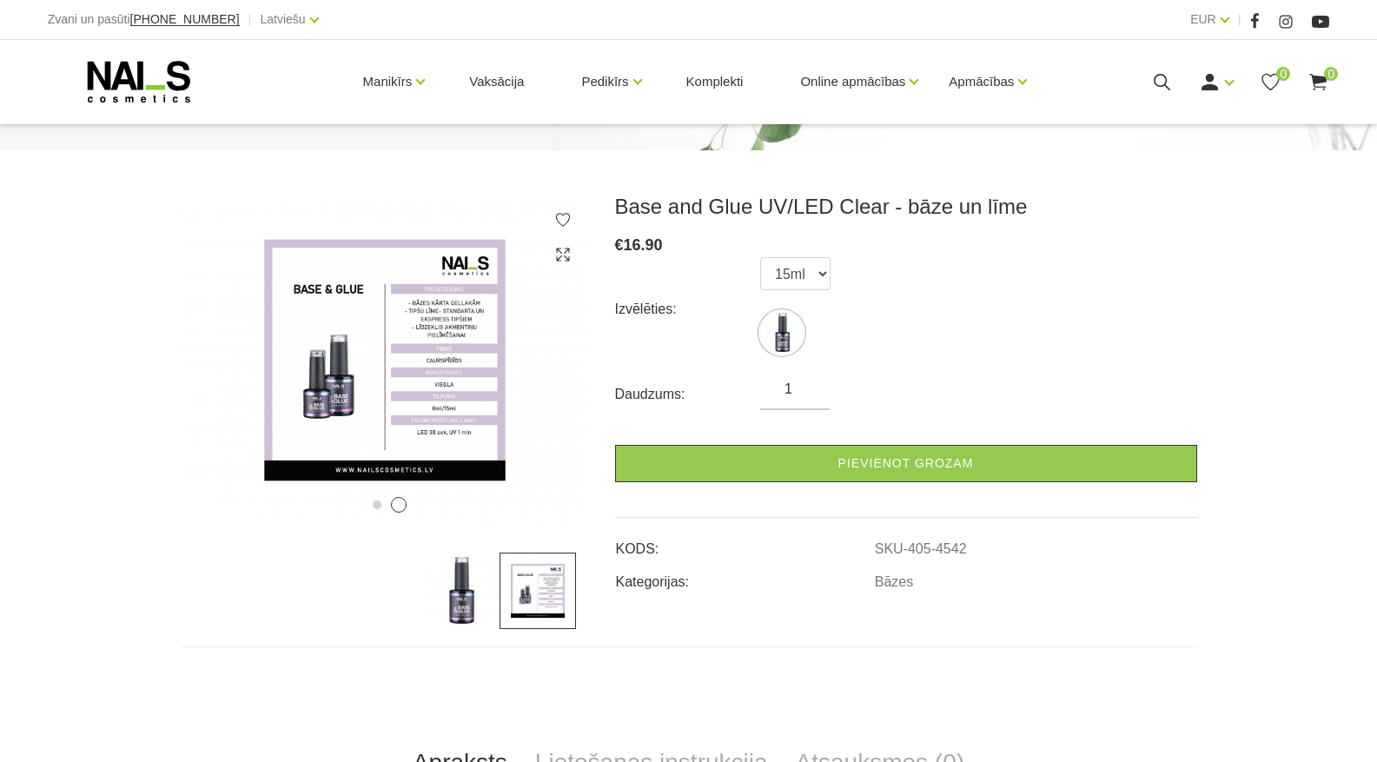
click at [462, 583] on img at bounding box center [461, 590] width 76 height 76
click at [478, 580] on img at bounding box center [461, 590] width 76 height 76
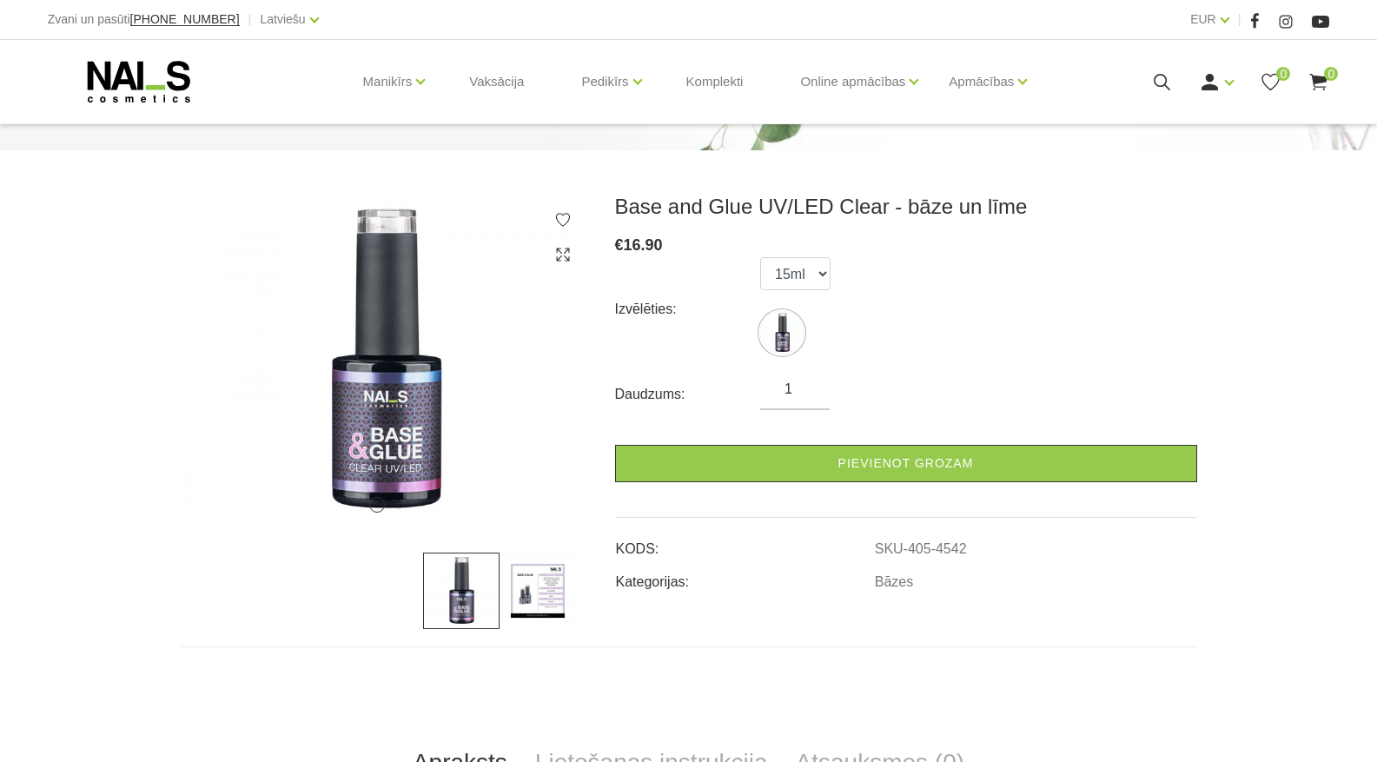
click at [122, 80] on use at bounding box center [138, 82] width 102 height 42
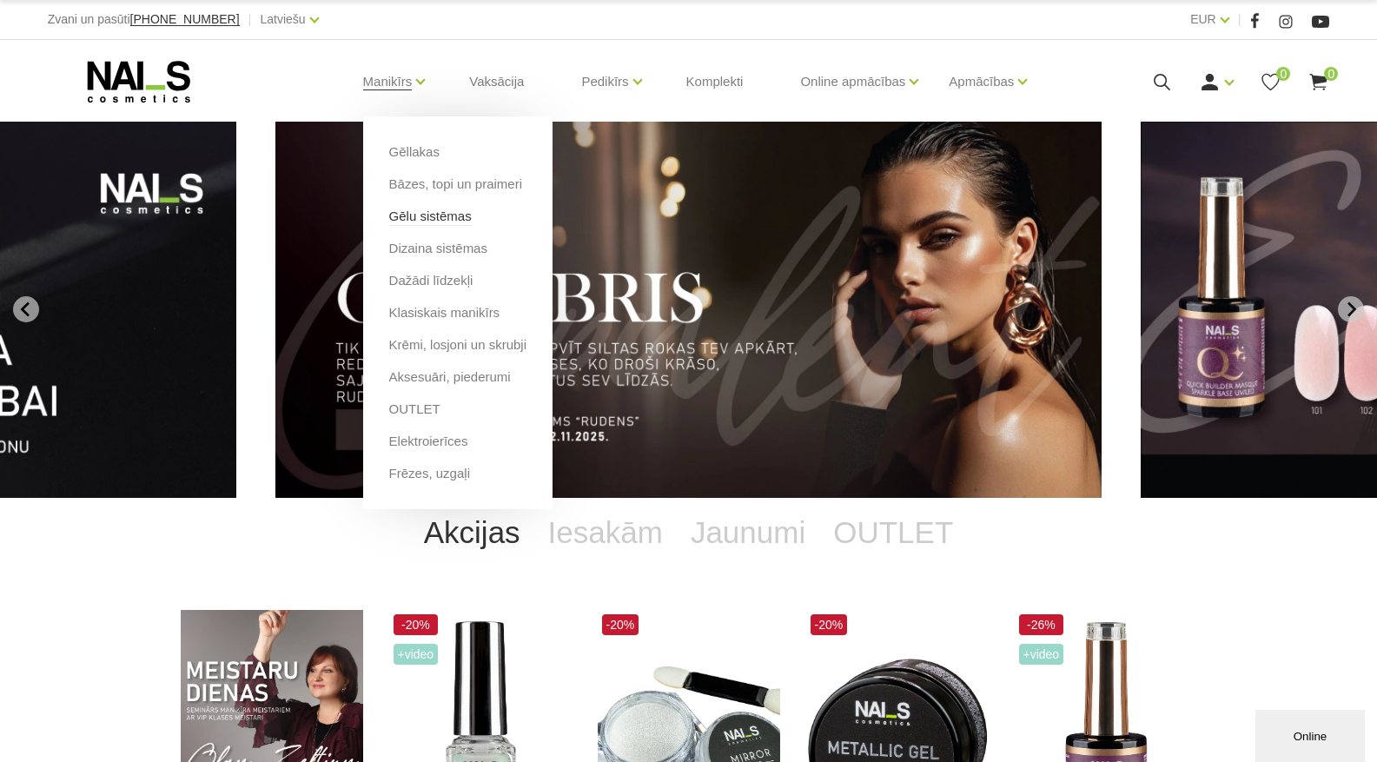
click at [429, 214] on link "Gēlu sistēmas" at bounding box center [430, 216] width 83 height 19
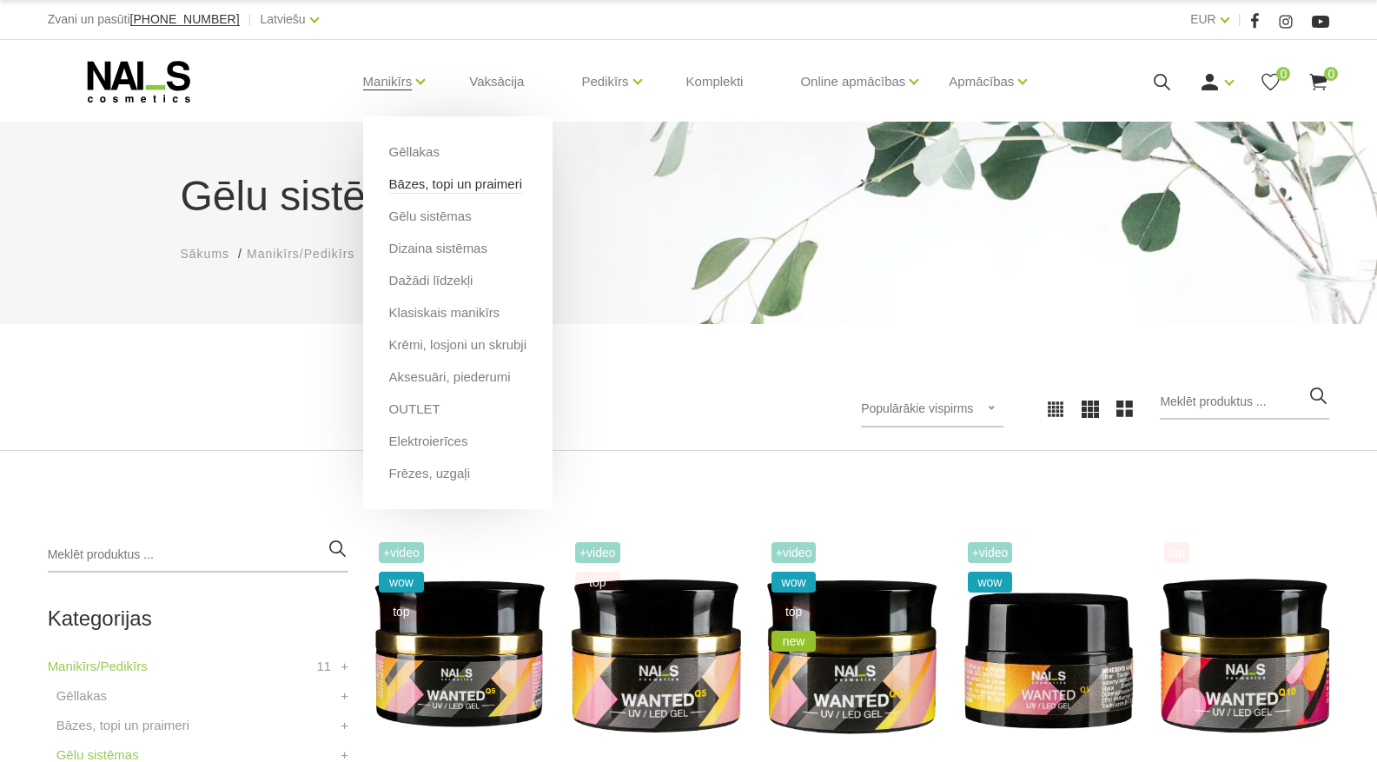
click at [412, 182] on link "Bāzes, topi un praimeri" at bounding box center [455, 184] width 133 height 19
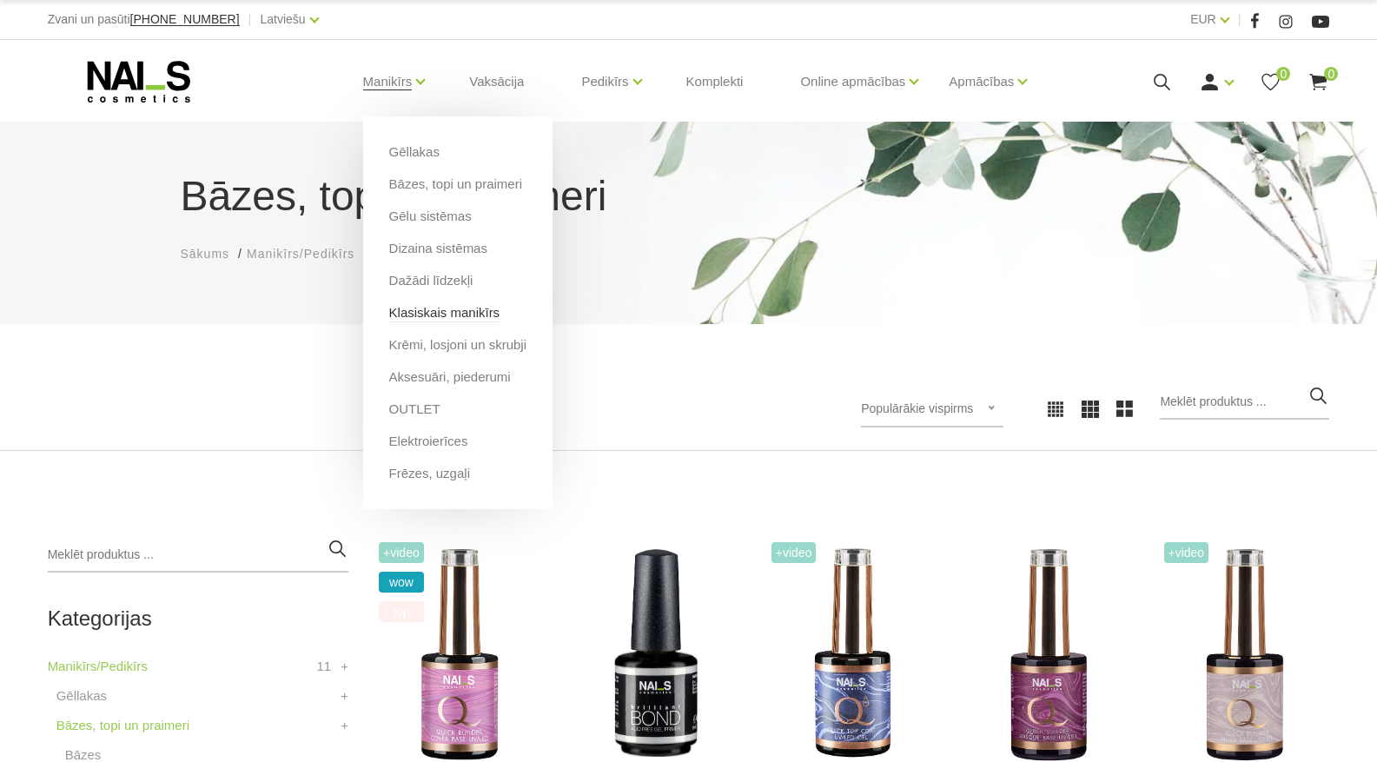
click at [428, 311] on link "Klasiskais manikīrs" at bounding box center [444, 312] width 111 height 19
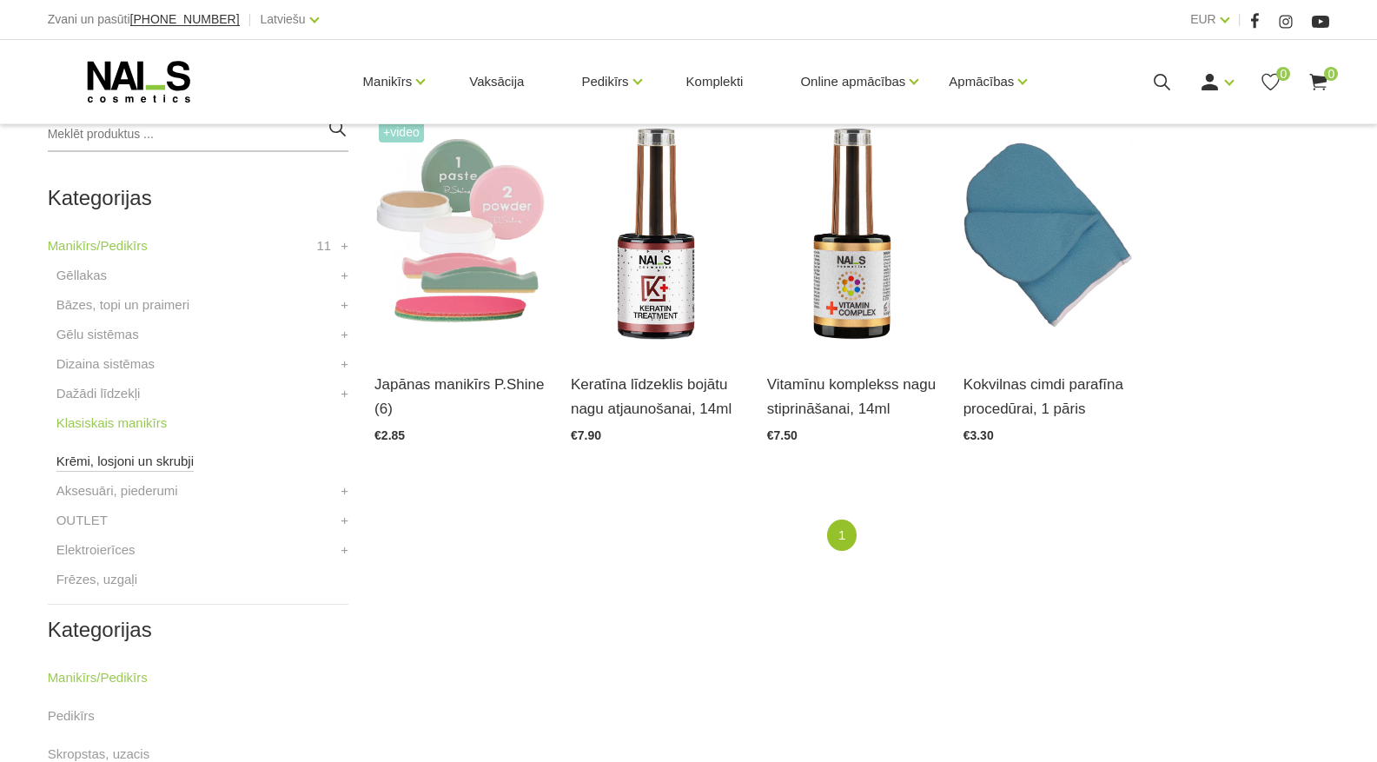
scroll to position [434, 0]
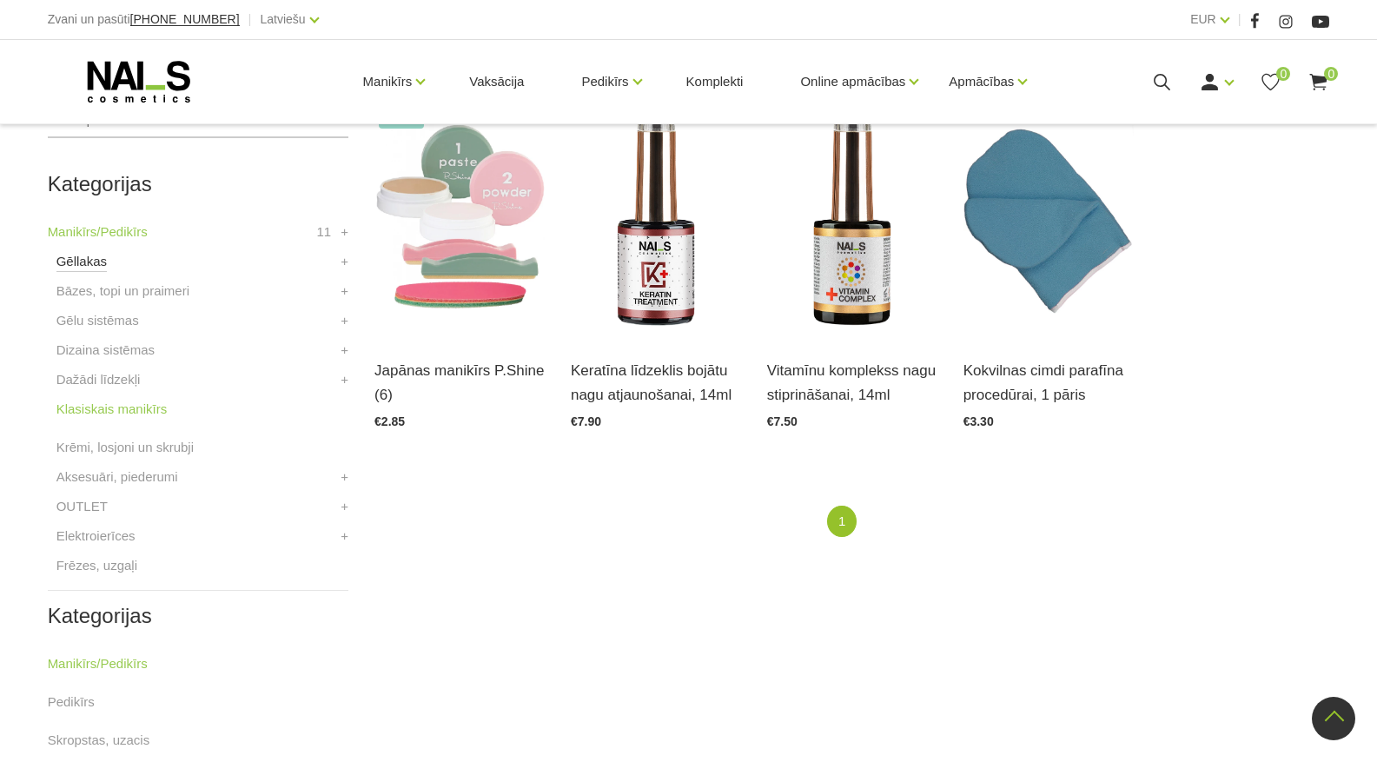
click at [88, 267] on link "Gēllakas" at bounding box center [81, 261] width 50 height 21
